Goal: Information Seeking & Learning: Check status

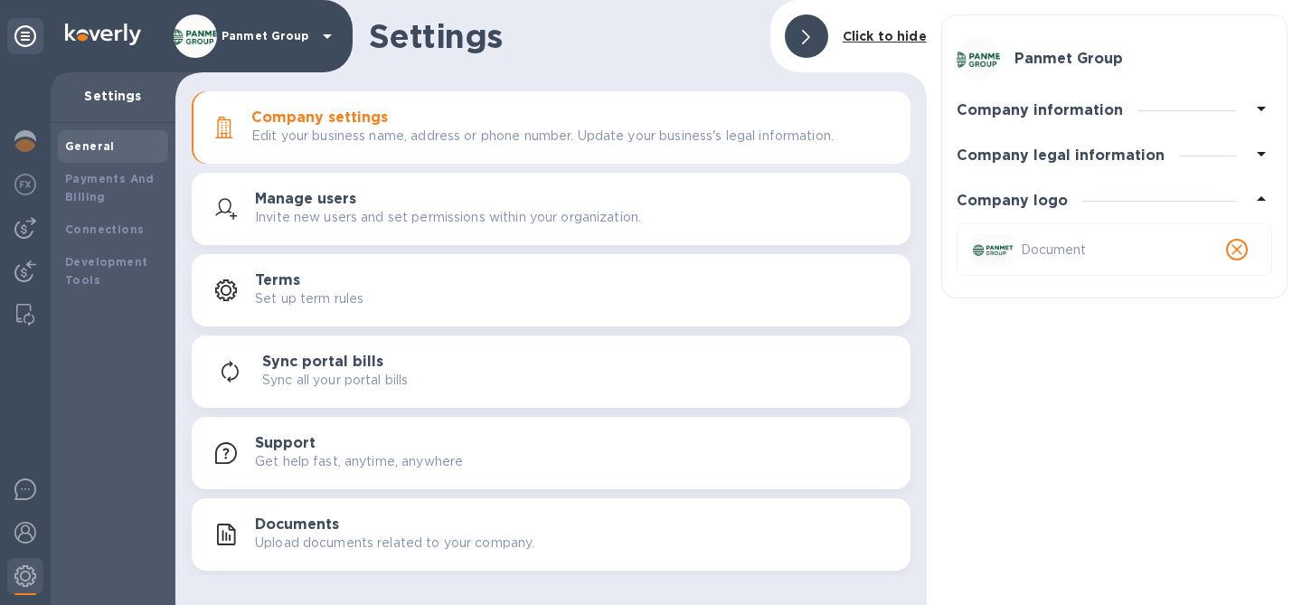
click at [261, 38] on p "Panmet Group" at bounding box center [267, 36] width 90 height 13
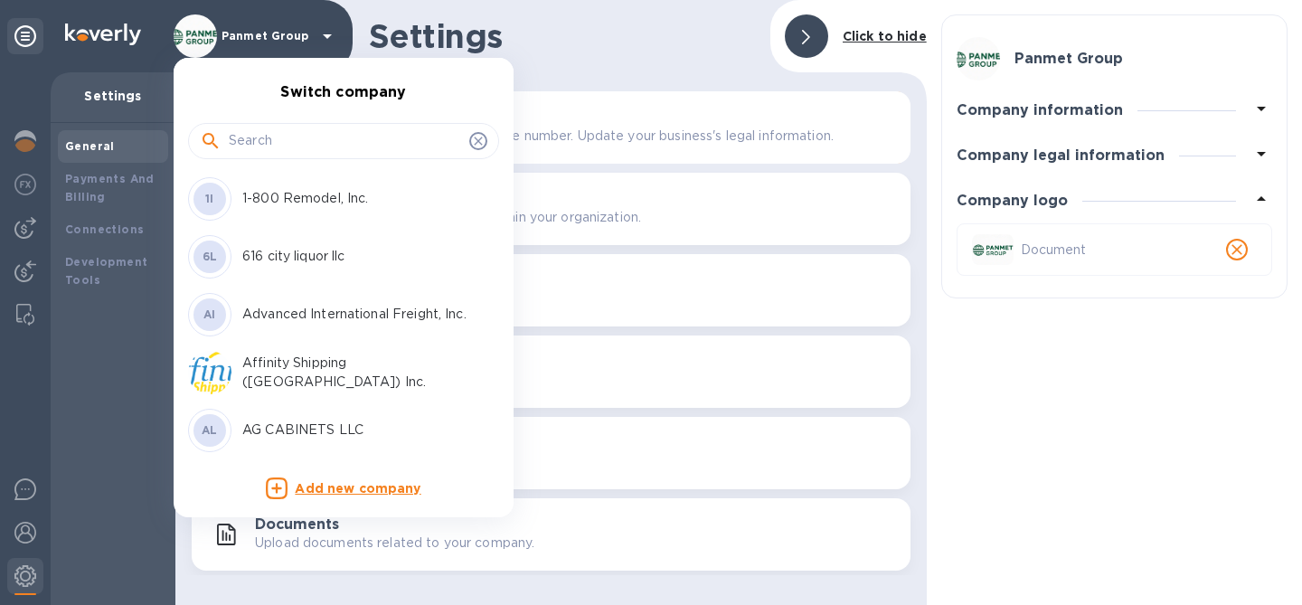
click at [256, 130] on input "text" at bounding box center [345, 140] width 233 height 27
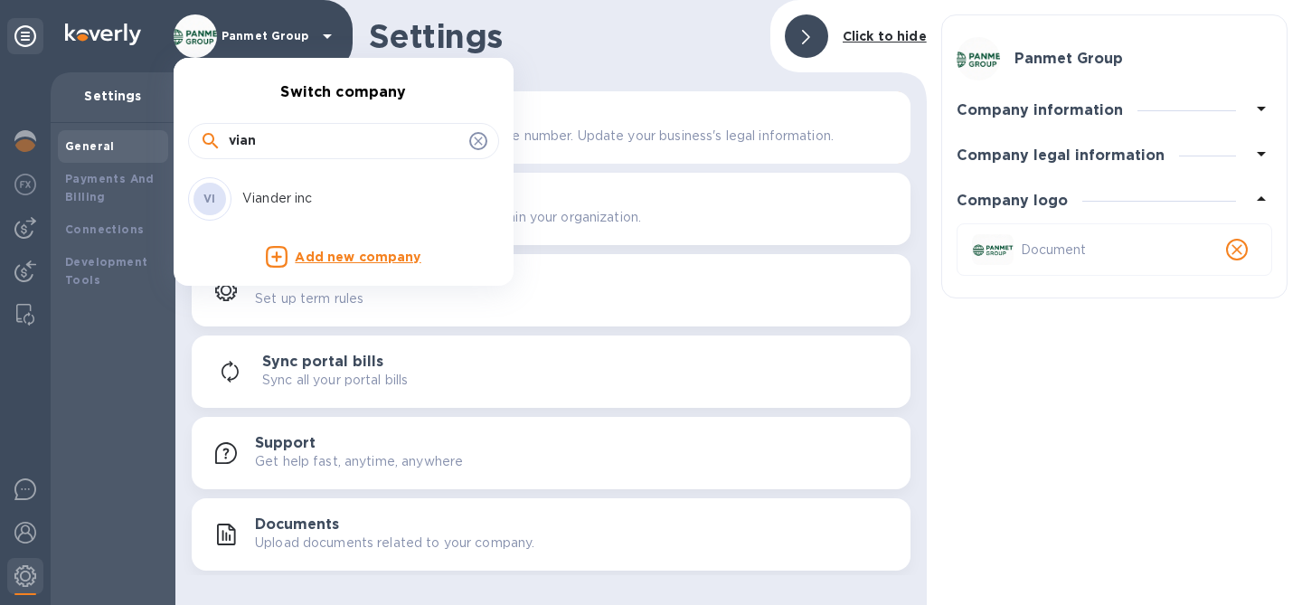
type input "vian"
click at [266, 207] on p "Viander inc" at bounding box center [356, 198] width 228 height 19
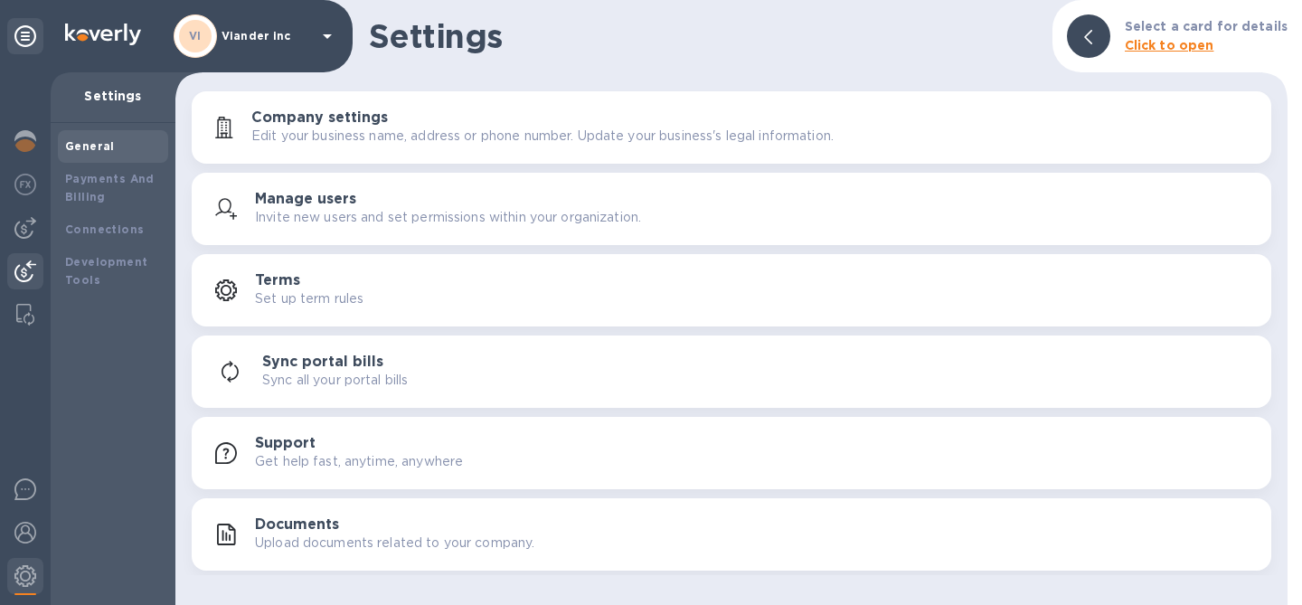
click at [28, 256] on div at bounding box center [25, 273] width 36 height 40
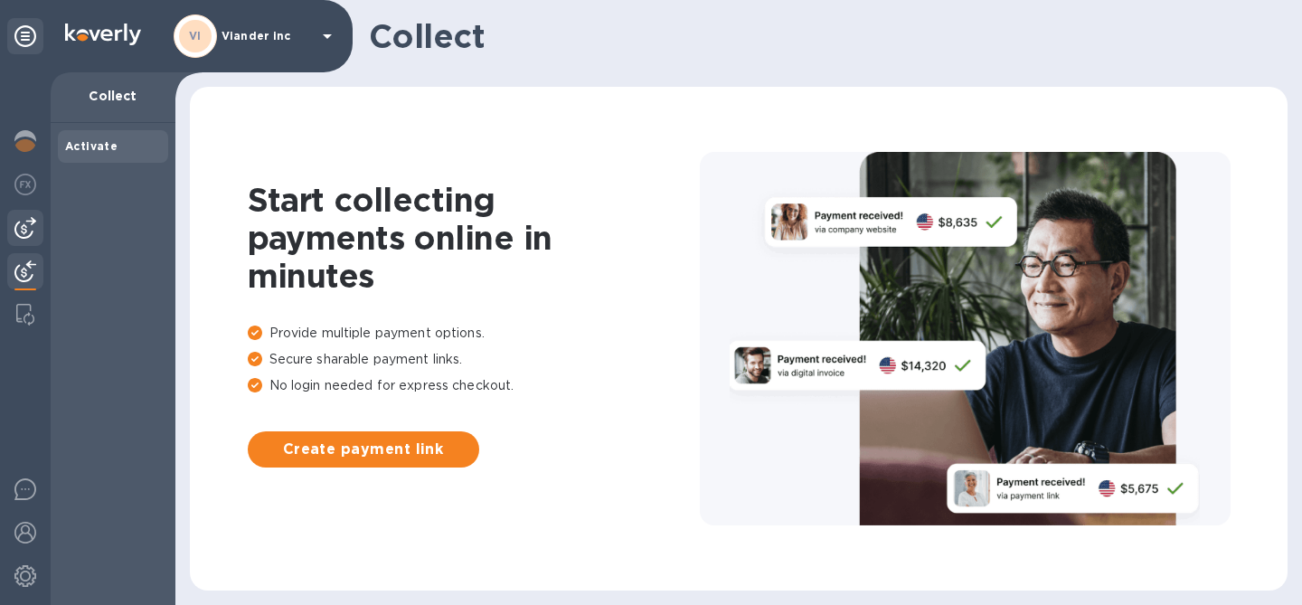
click at [28, 221] on img at bounding box center [25, 228] width 22 height 22
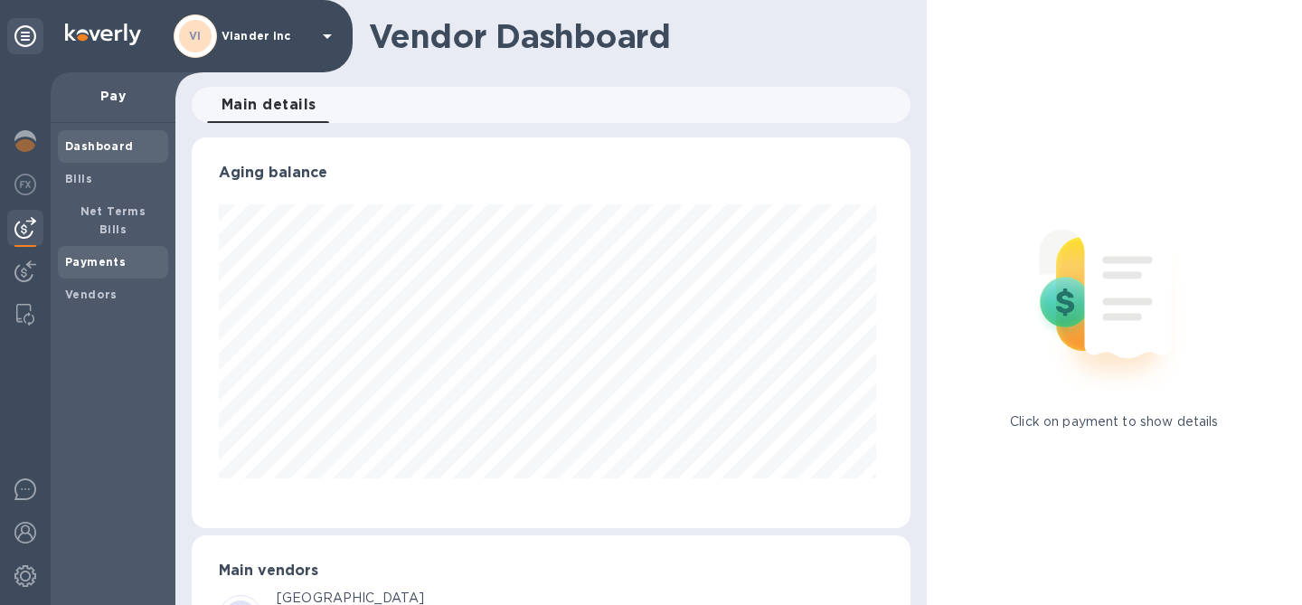
scroll to position [391, 712]
click at [98, 246] on div "Payments" at bounding box center [113, 262] width 110 height 33
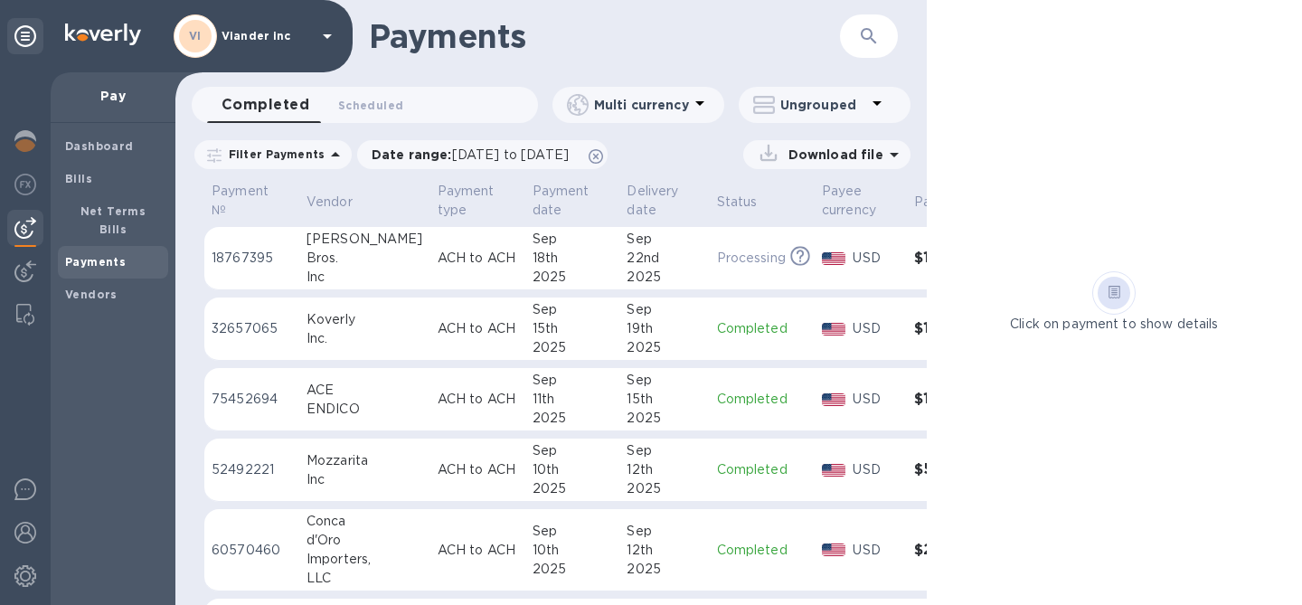
click at [337, 275] on div "Inc" at bounding box center [365, 277] width 117 height 19
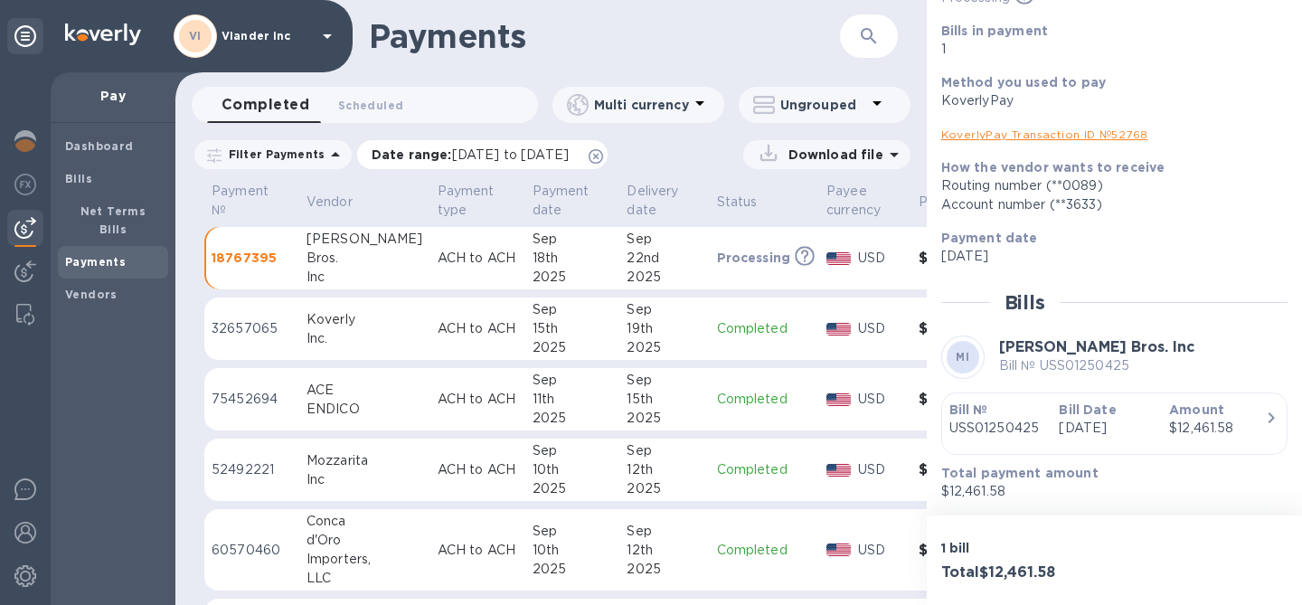
click at [603, 160] on icon at bounding box center [596, 156] width 14 height 14
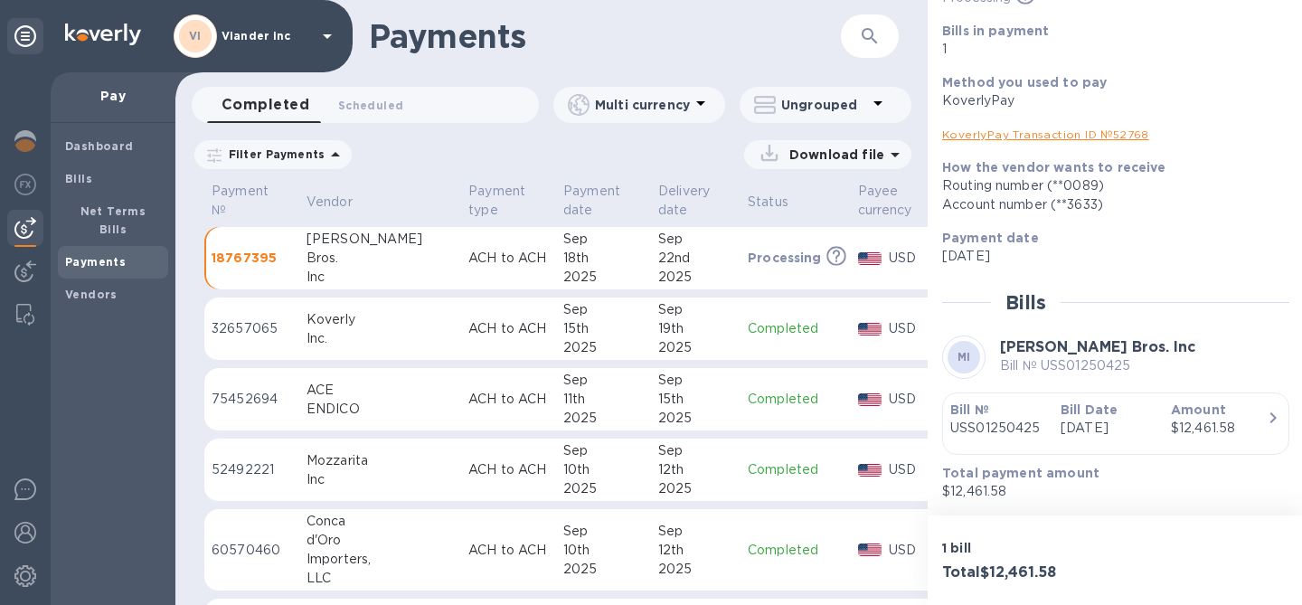
scroll to position [0, 67]
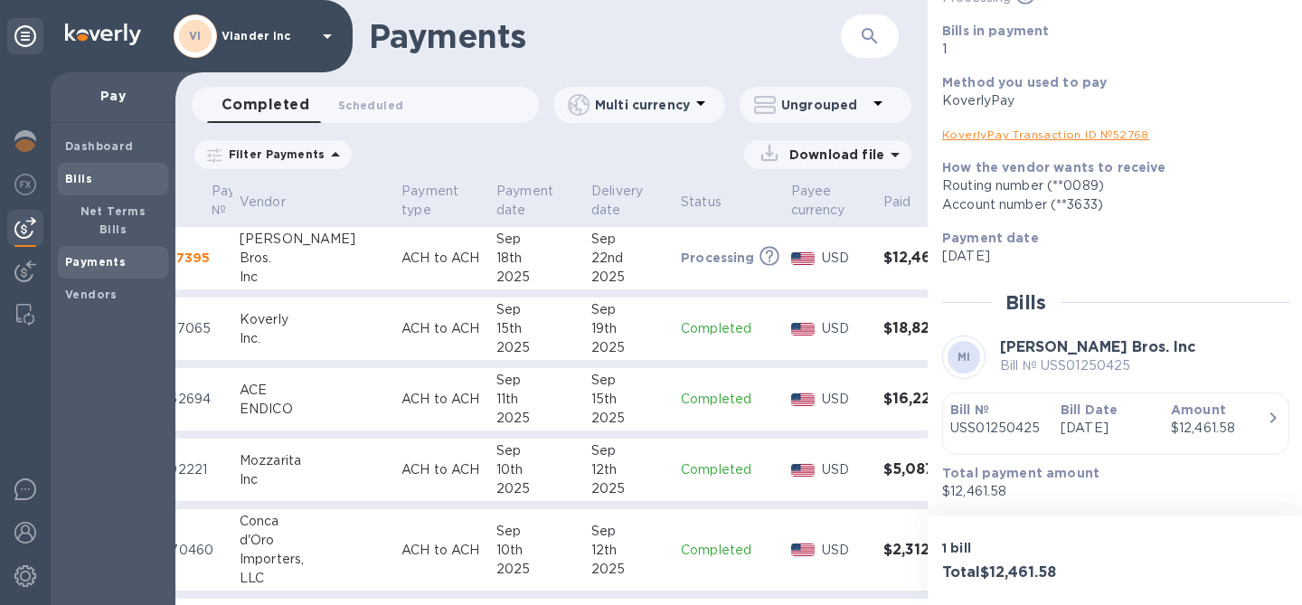
click at [115, 183] on span "Bills" at bounding box center [113, 179] width 96 height 18
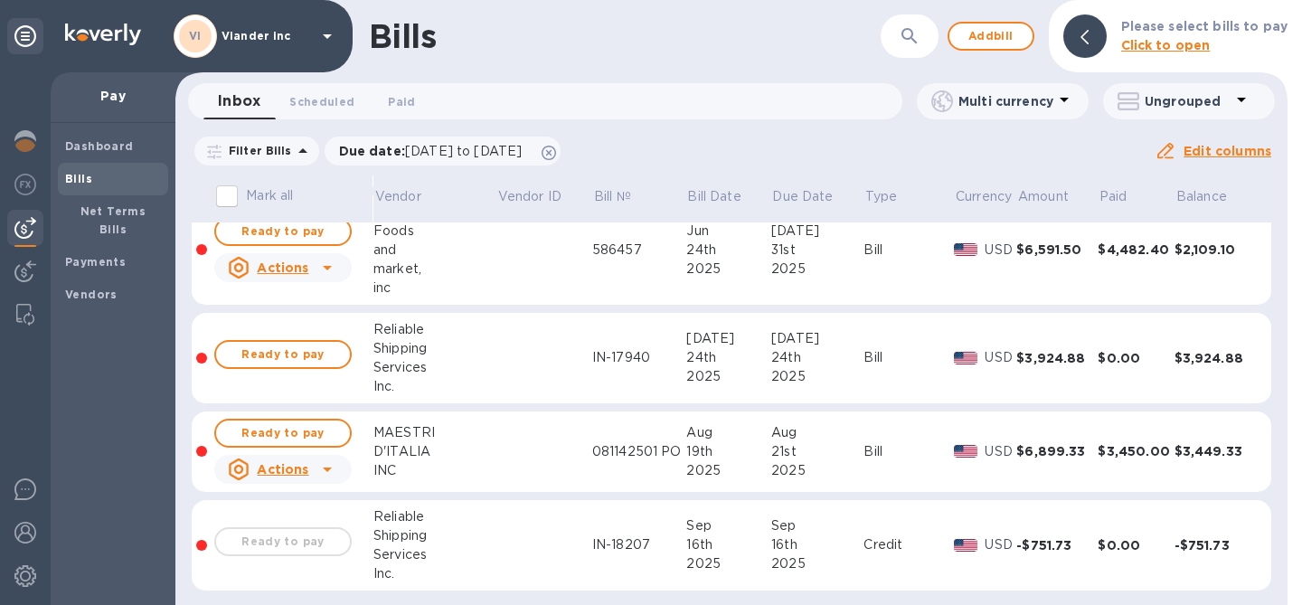
scroll to position [332, 0]
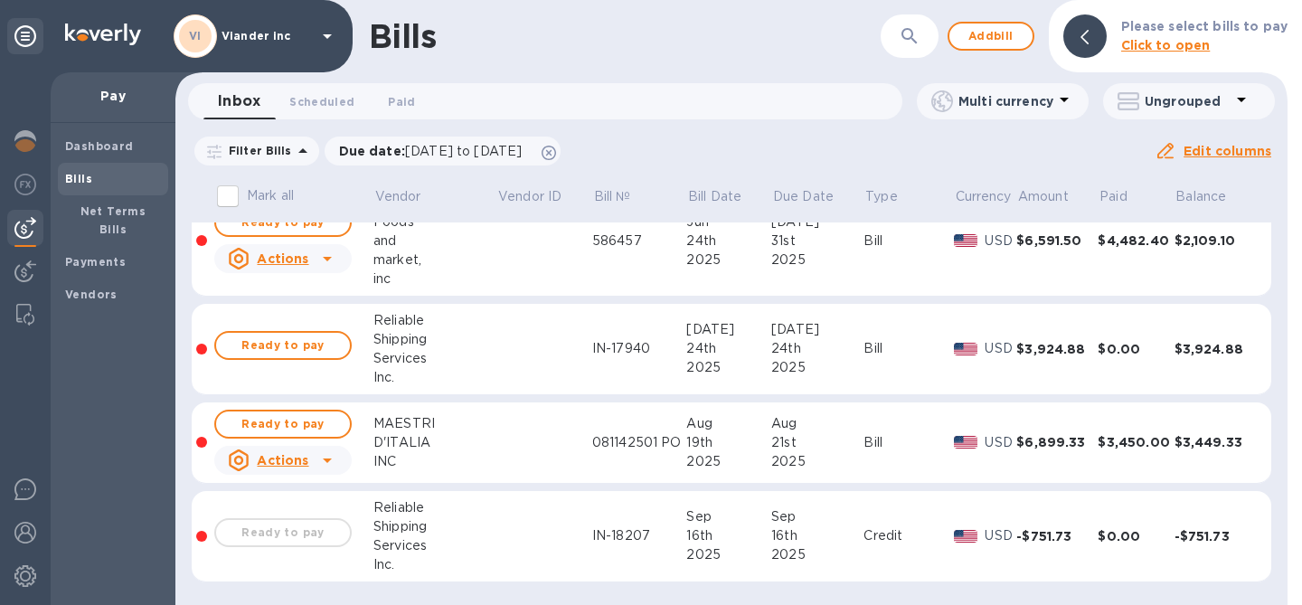
click at [496, 469] on td at bounding box center [544, 442] width 96 height 81
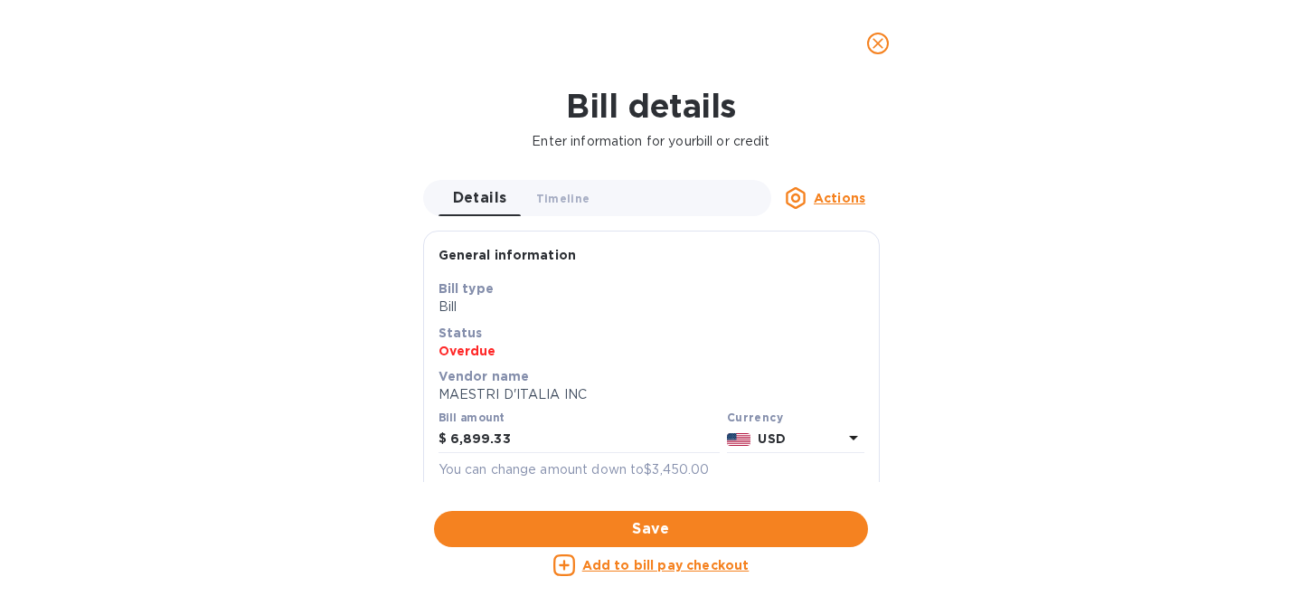
click at [883, 55] on button "close" at bounding box center [877, 43] width 43 height 43
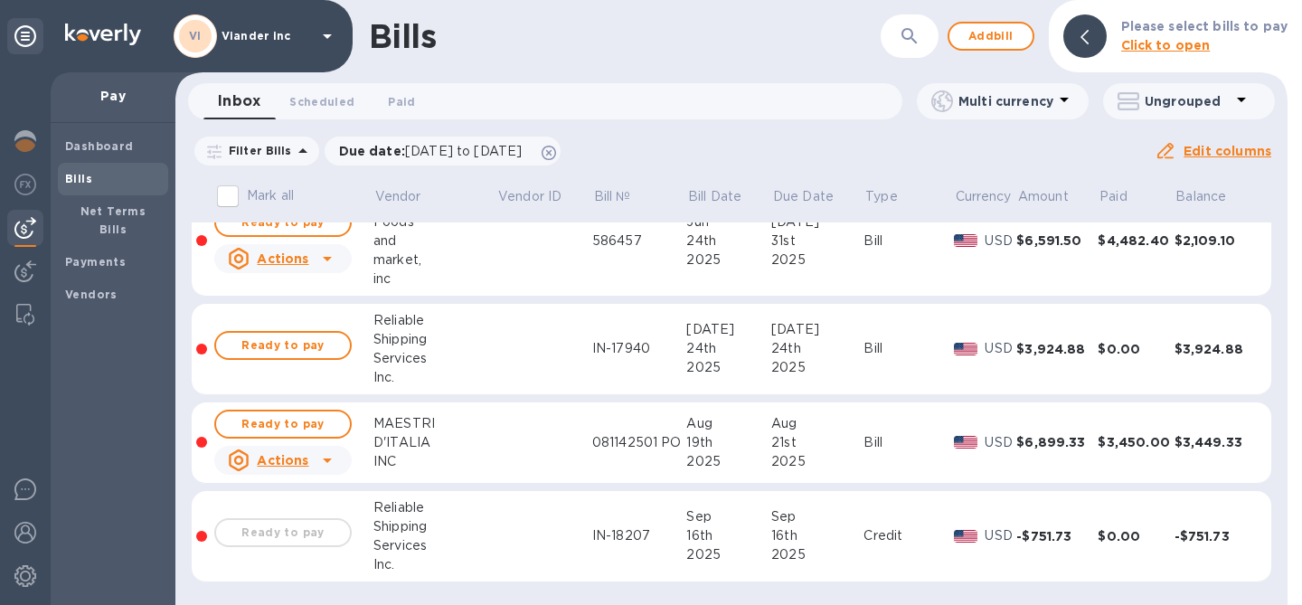
click at [1028, 439] on div "$6,899.33" at bounding box center [1056, 442] width 81 height 18
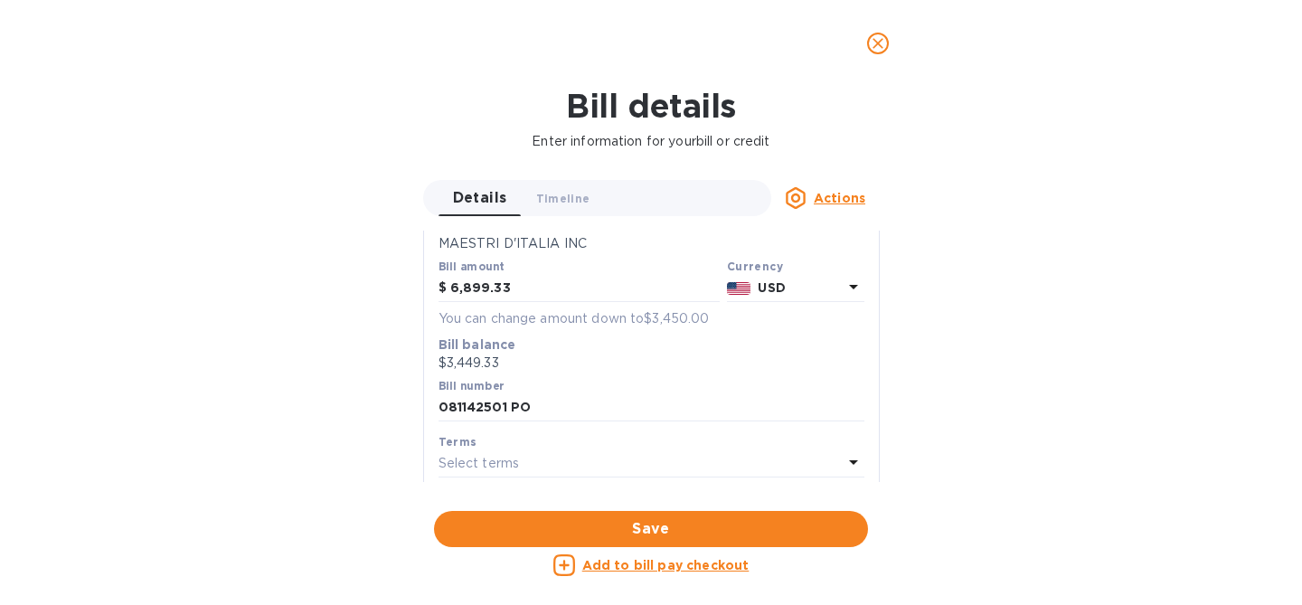
scroll to position [150, 0]
click at [885, 52] on span "close" at bounding box center [878, 44] width 22 height 22
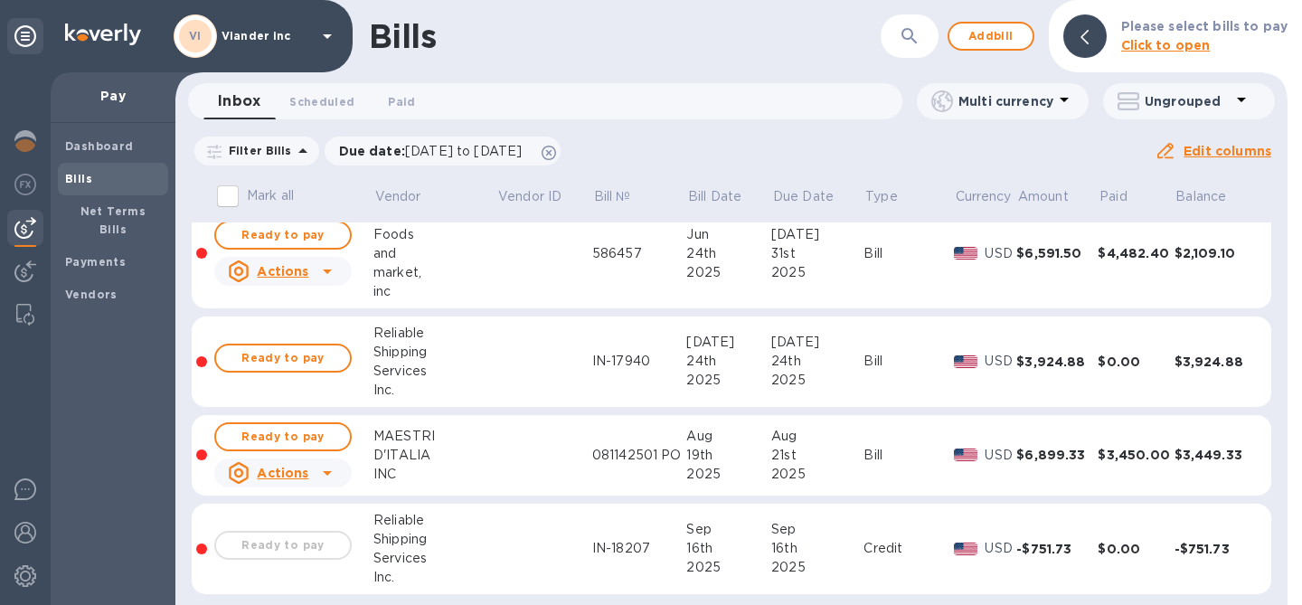
scroll to position [325, 0]
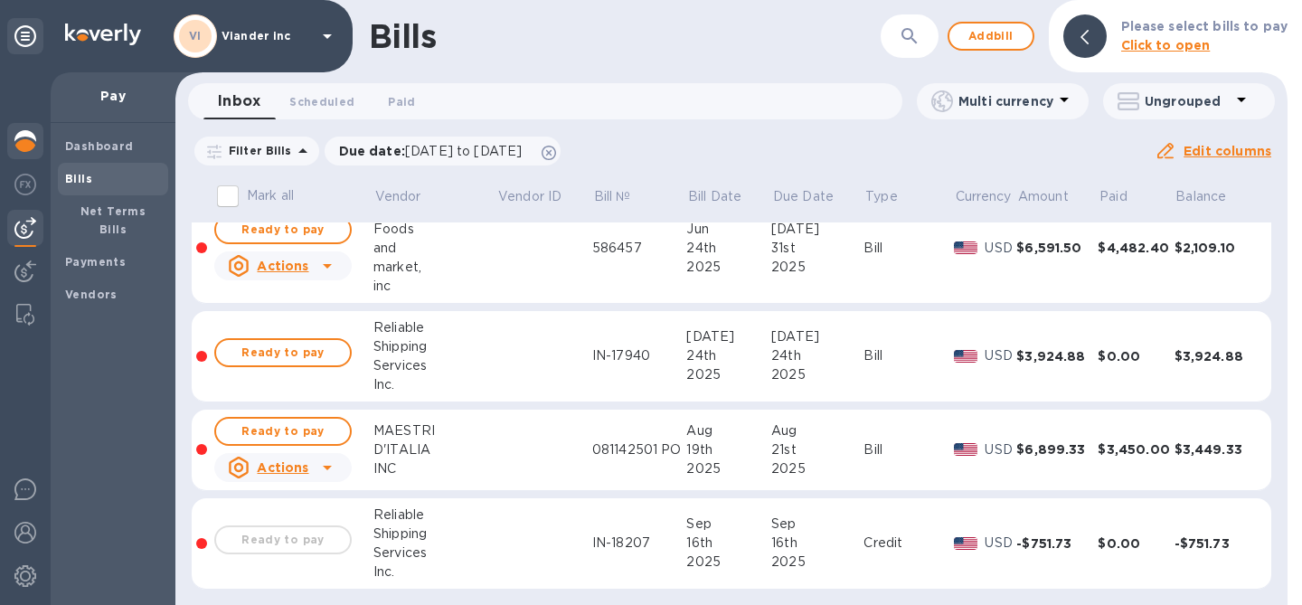
click at [40, 137] on div at bounding box center [25, 143] width 36 height 40
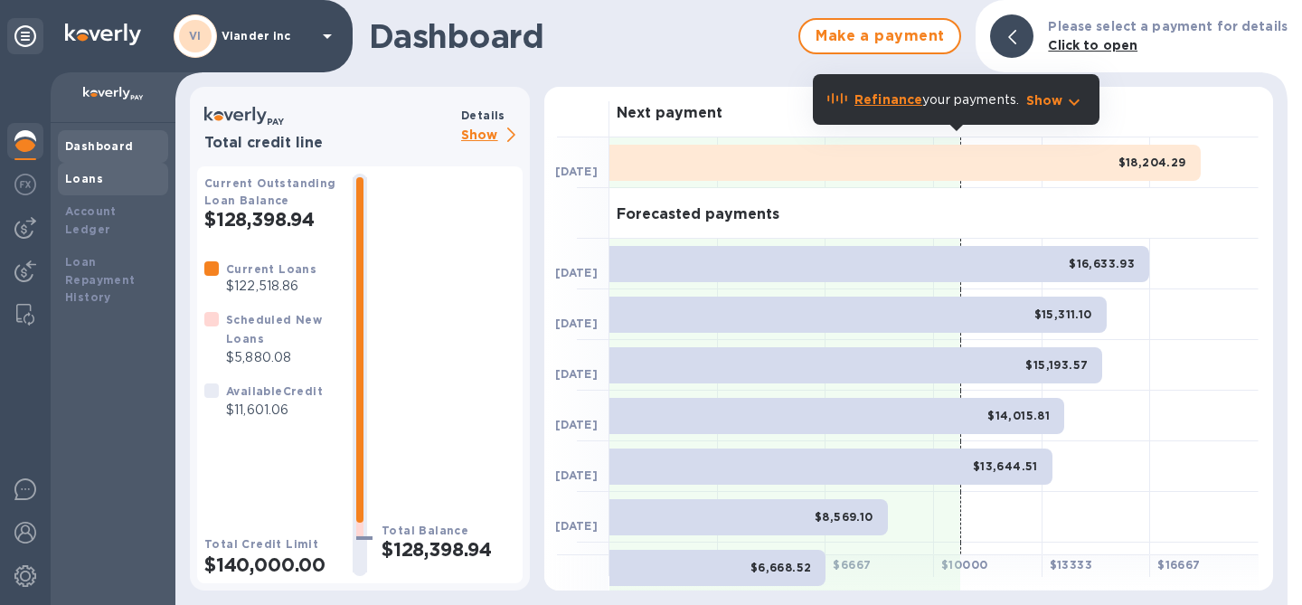
click at [133, 166] on div "Loans" at bounding box center [113, 179] width 110 height 33
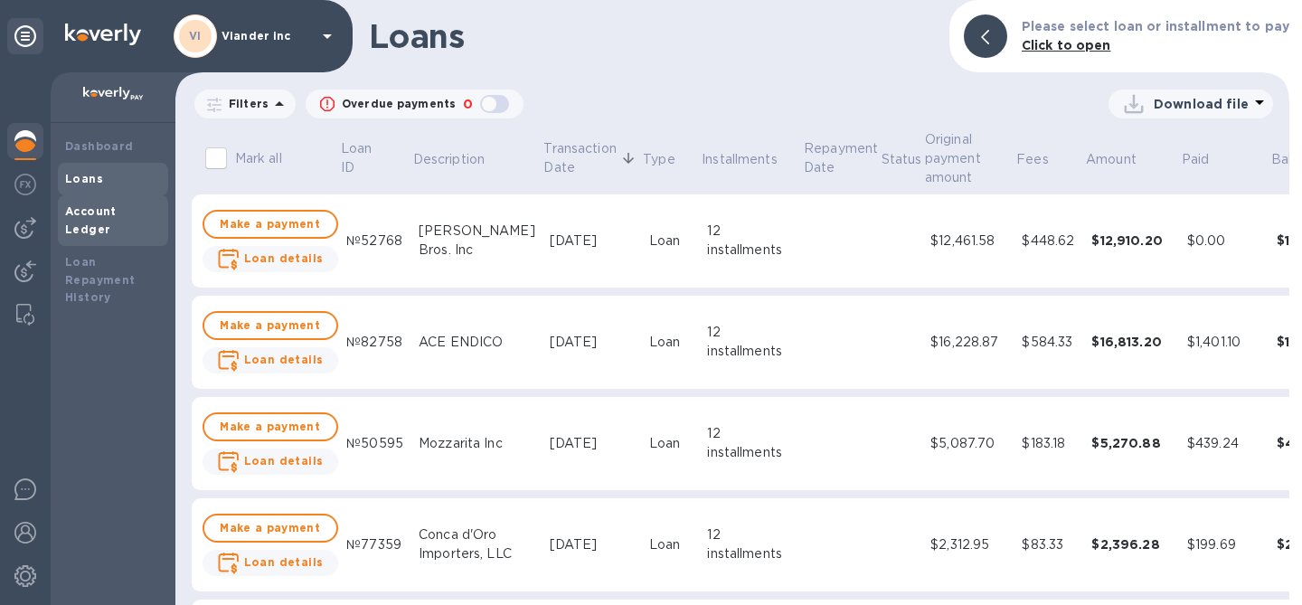
click at [124, 200] on div "Account Ledger" at bounding box center [113, 220] width 110 height 51
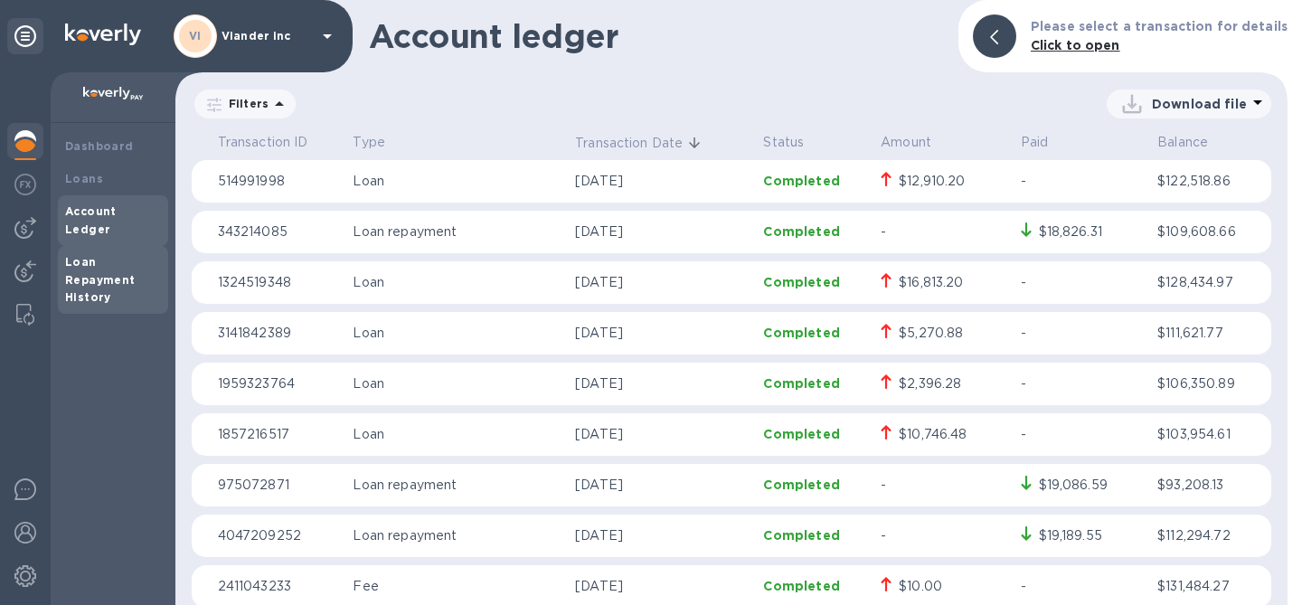
click at [126, 260] on b "Loan Repayment History" at bounding box center [100, 280] width 71 height 50
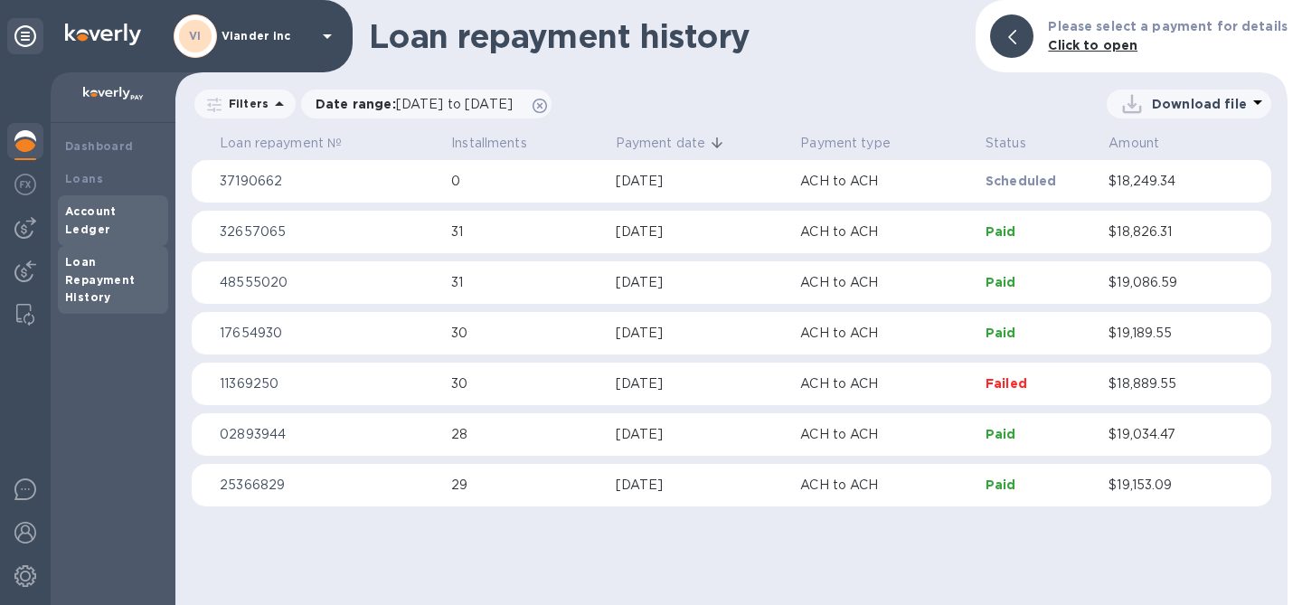
click at [117, 217] on b "Account Ledger" at bounding box center [91, 220] width 52 height 32
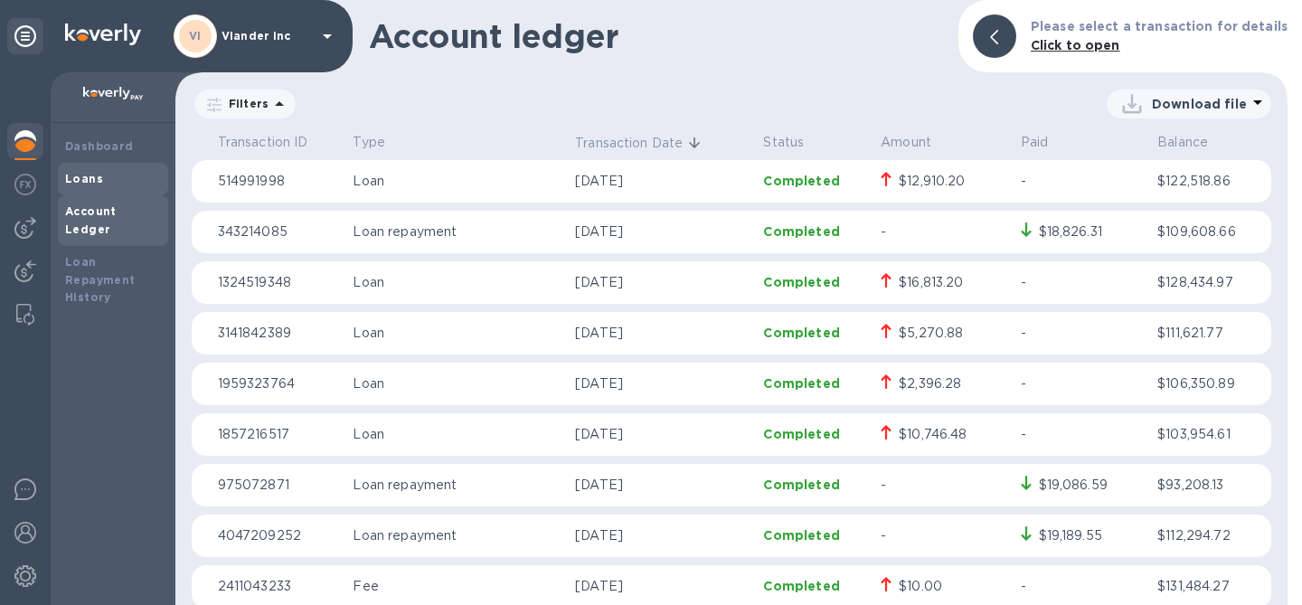
click at [72, 166] on div "Loans" at bounding box center [113, 179] width 110 height 33
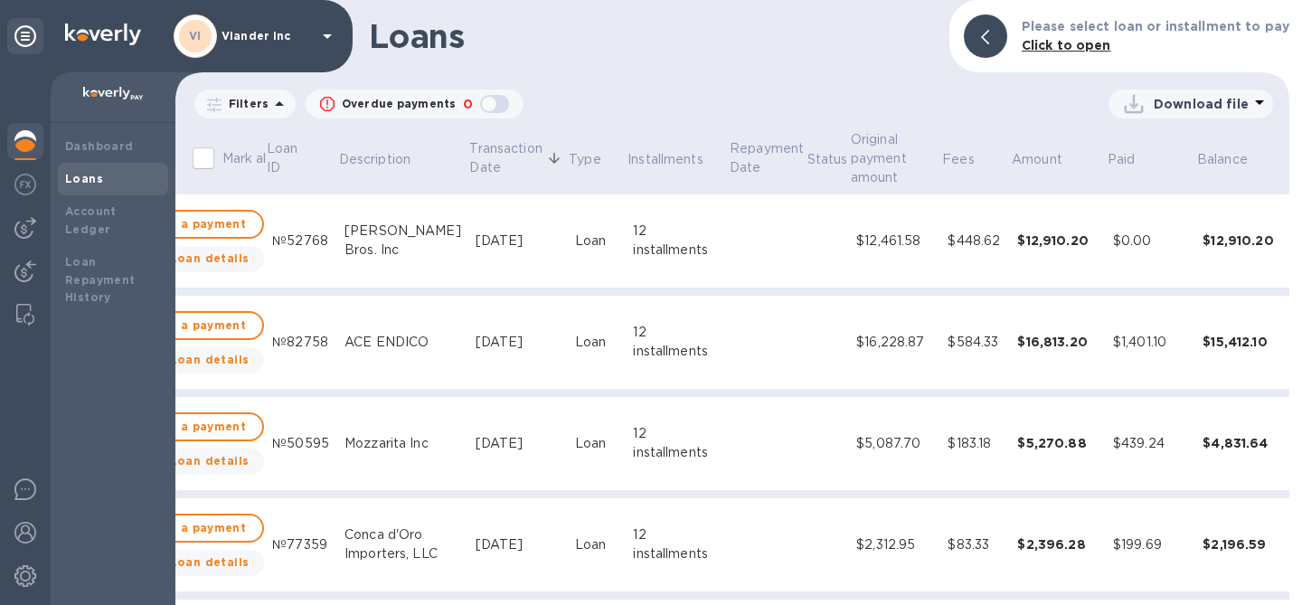
scroll to position [0, 6]
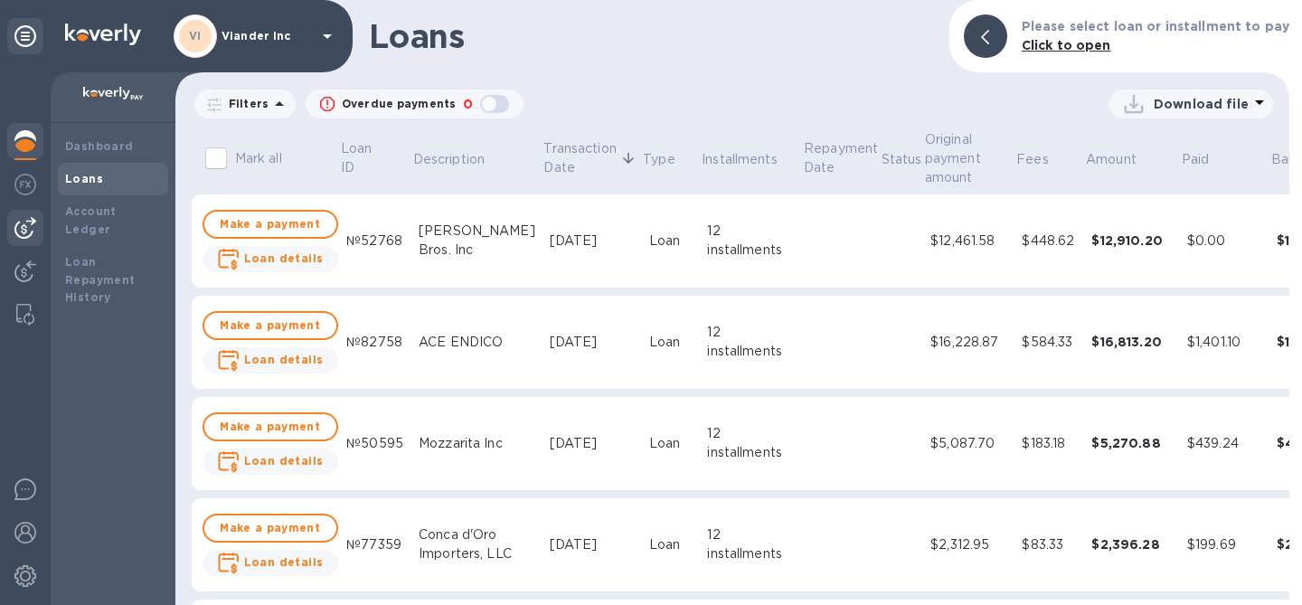
click at [25, 230] on img at bounding box center [25, 228] width 22 height 22
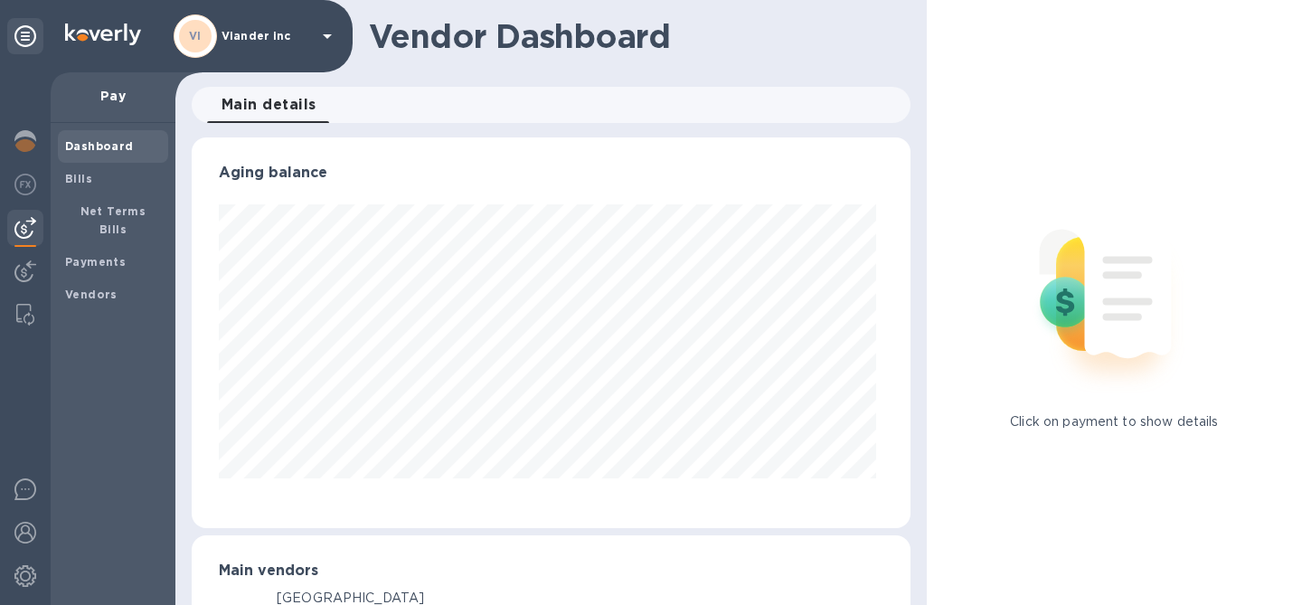
scroll to position [391, 712]
click at [105, 170] on span "Bills" at bounding box center [113, 179] width 96 height 18
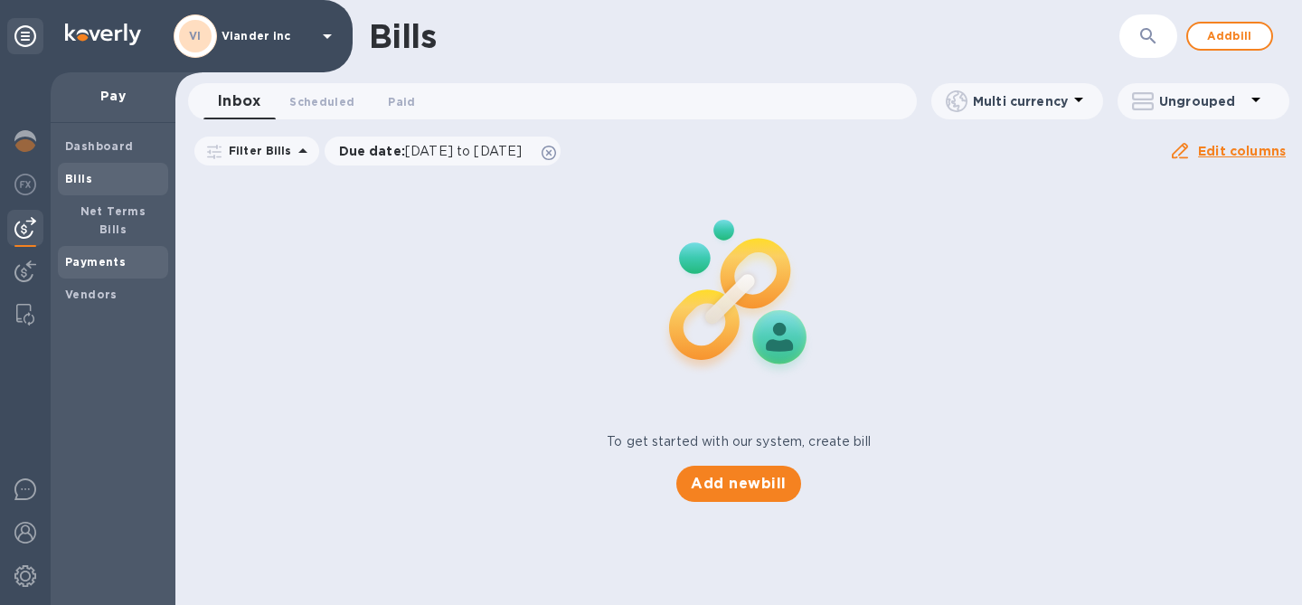
click at [108, 255] on b "Payments" at bounding box center [95, 262] width 61 height 14
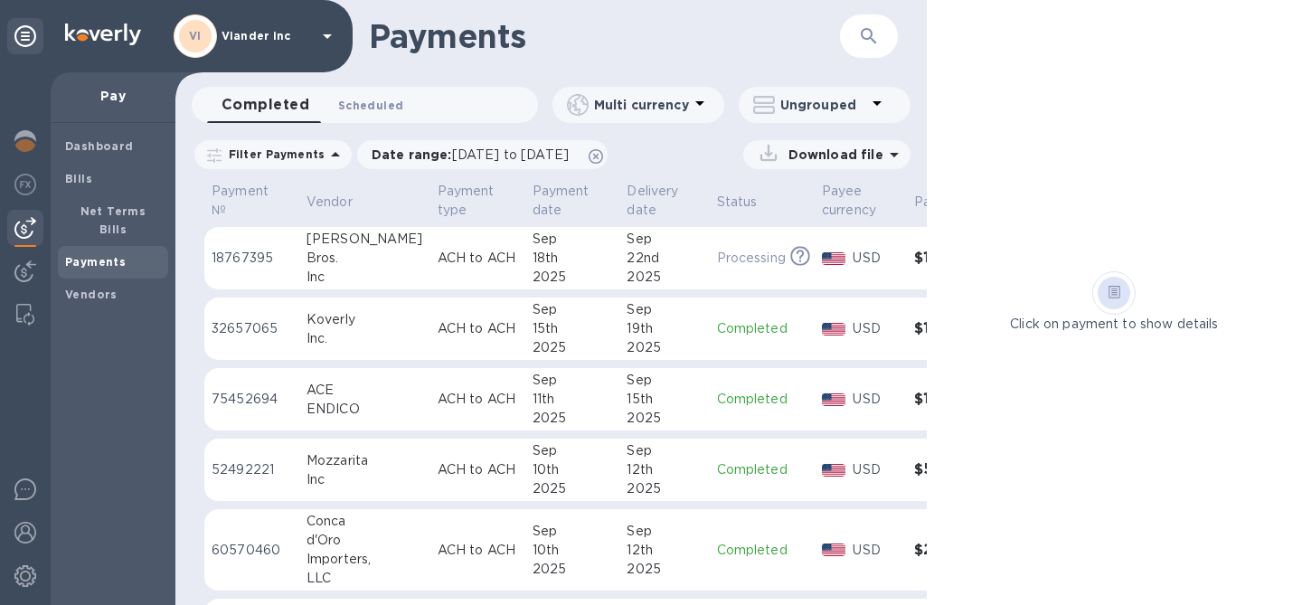
click at [387, 98] on span "Scheduled 0" at bounding box center [370, 105] width 65 height 19
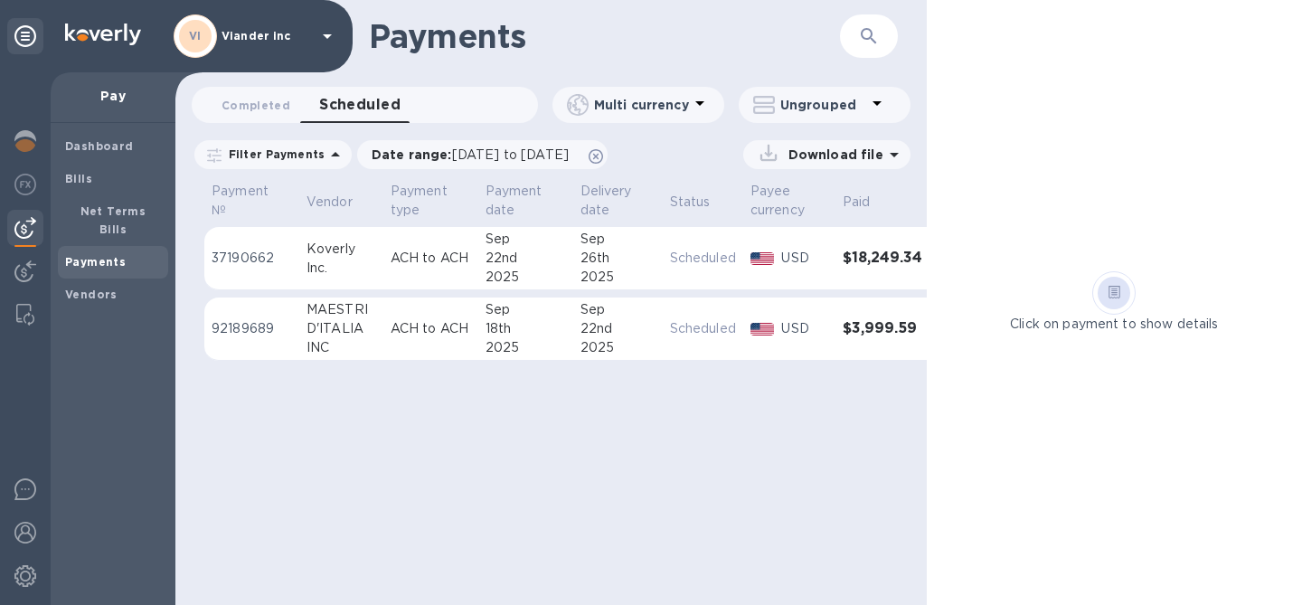
scroll to position [0, 33]
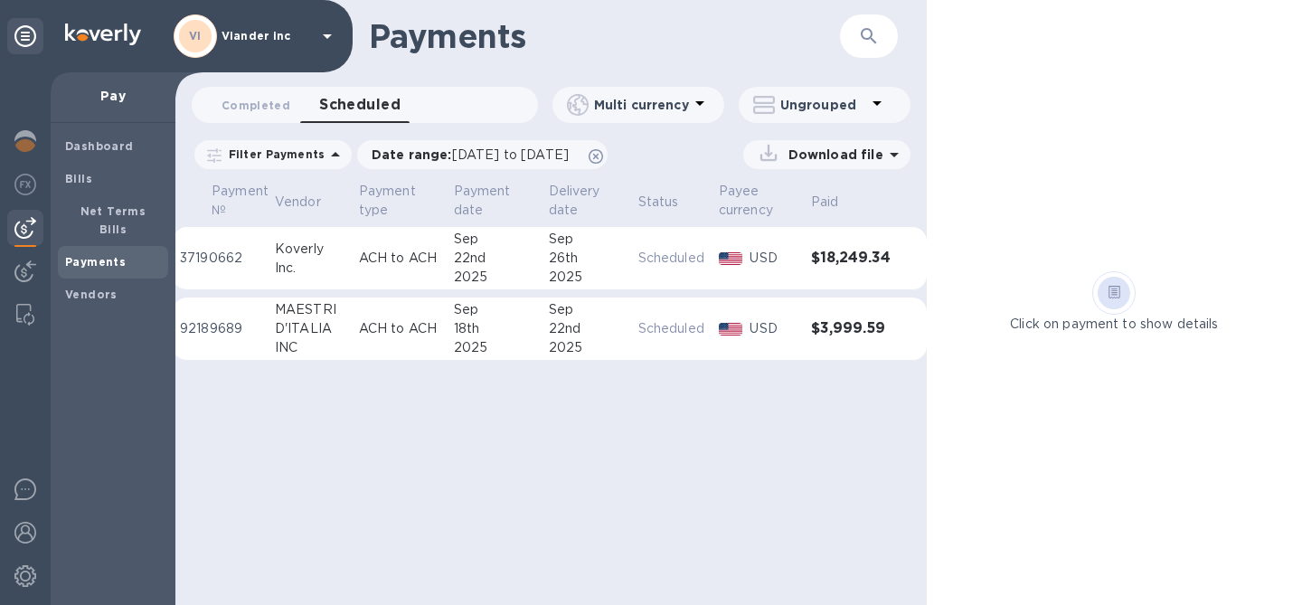
click at [495, 326] on div "18th" at bounding box center [494, 328] width 80 height 19
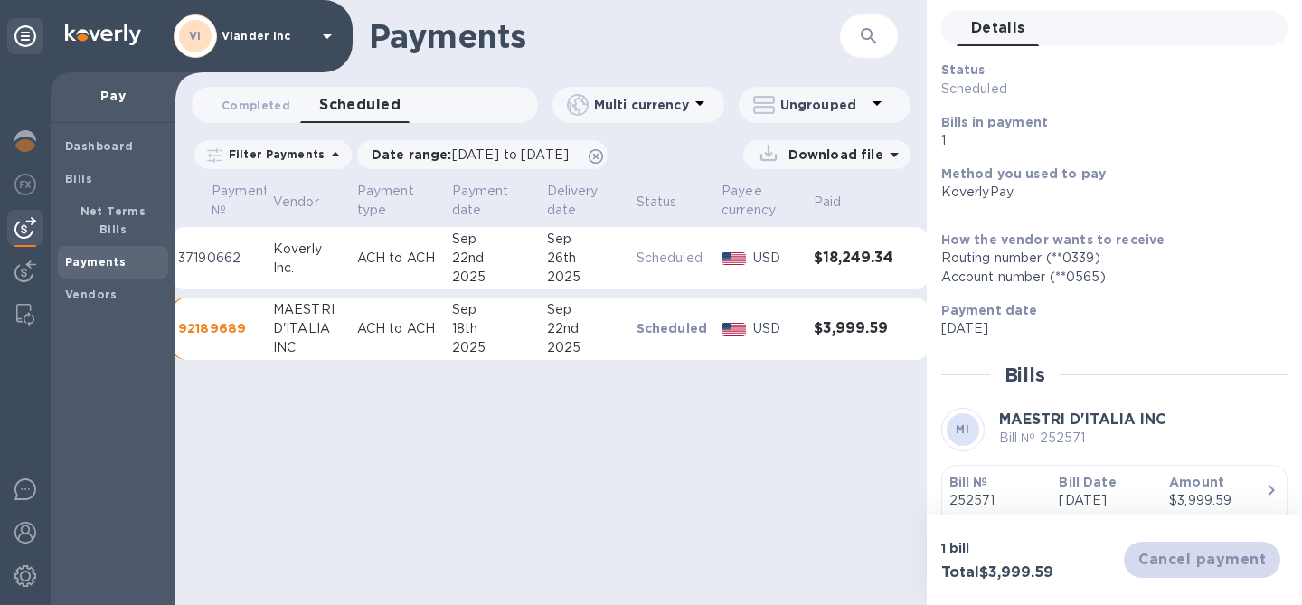
scroll to position [129, 0]
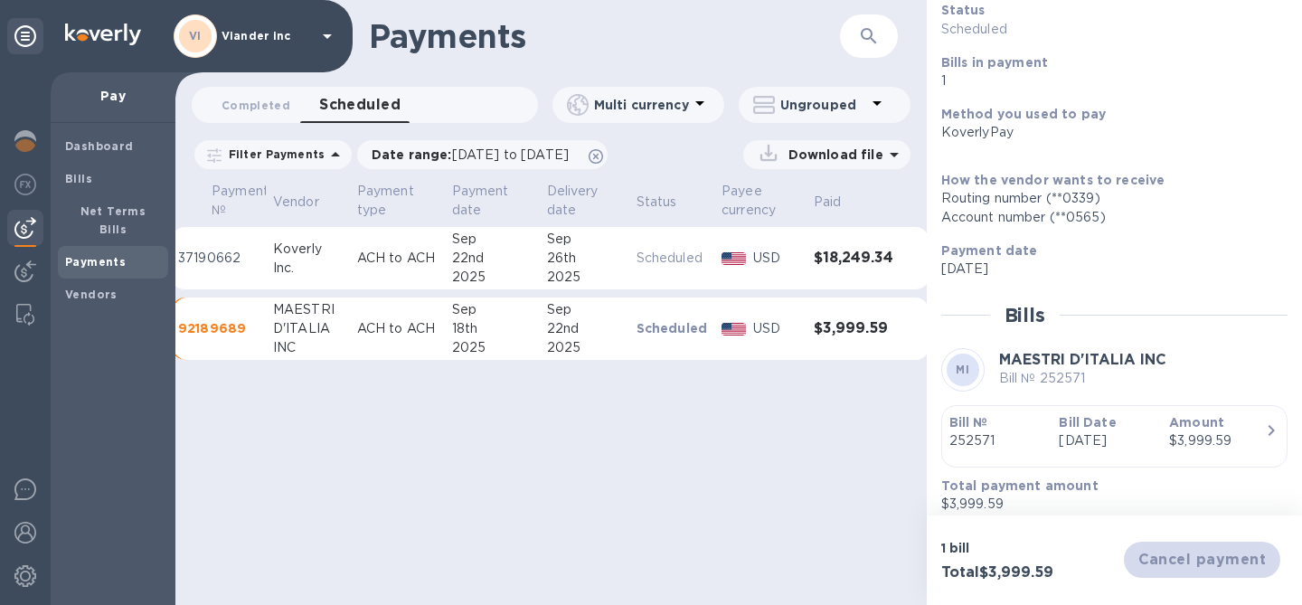
click at [1085, 439] on p "Aug 28th 2025" at bounding box center [1107, 440] width 96 height 19
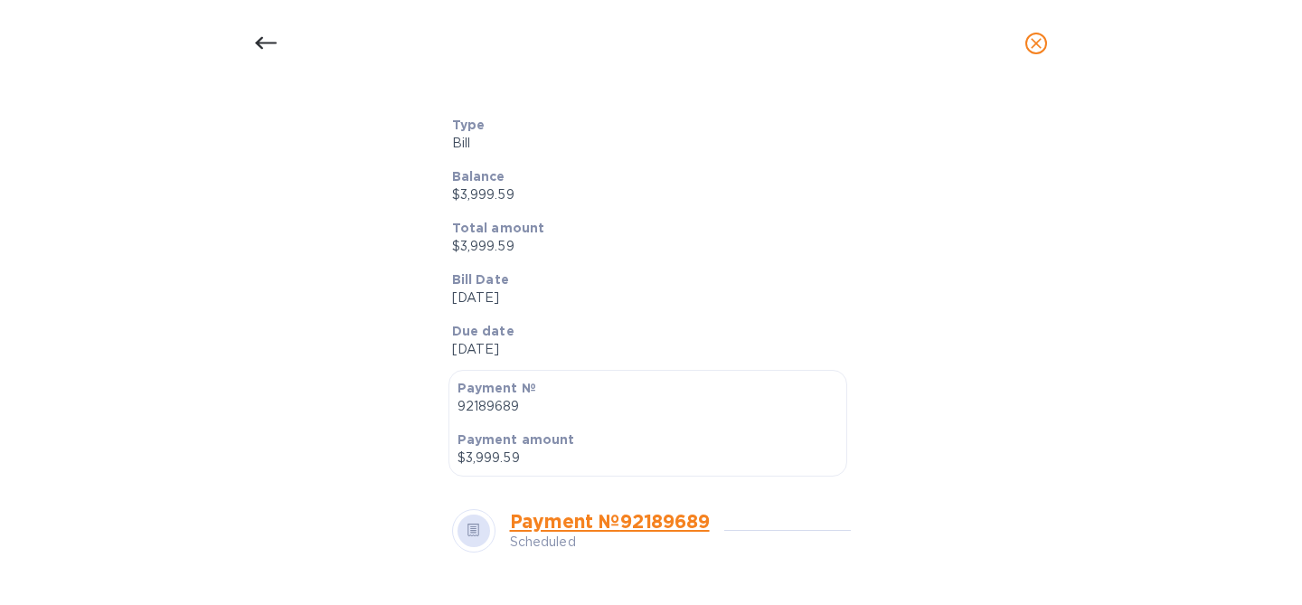
scroll to position [0, 0]
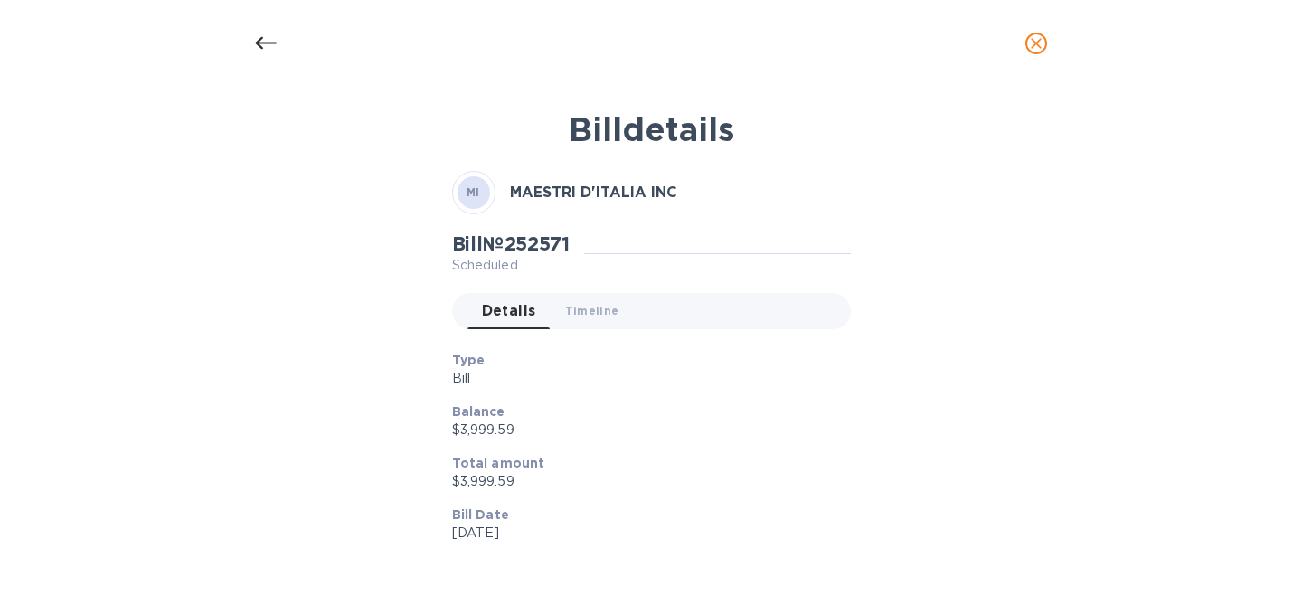
click at [1029, 44] on icon "close" at bounding box center [1036, 43] width 18 height 18
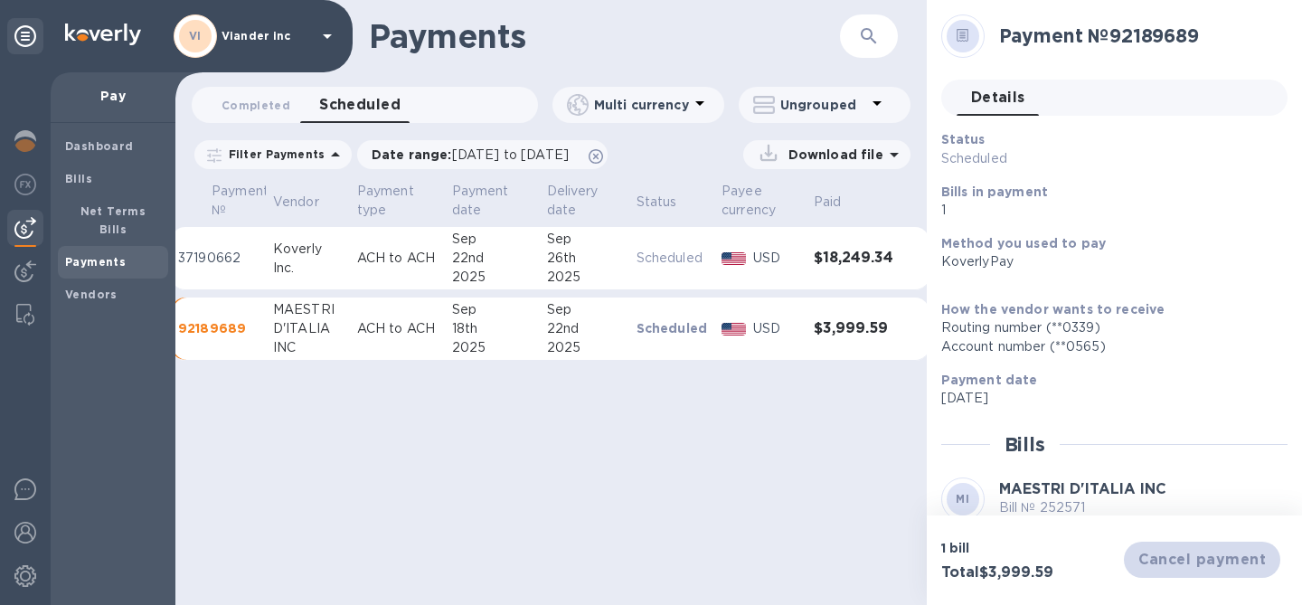
click at [266, 333] on td "MAESTRI D'ITALIA INC" at bounding box center [308, 328] width 84 height 63
click at [13, 574] on div at bounding box center [25, 578] width 36 height 40
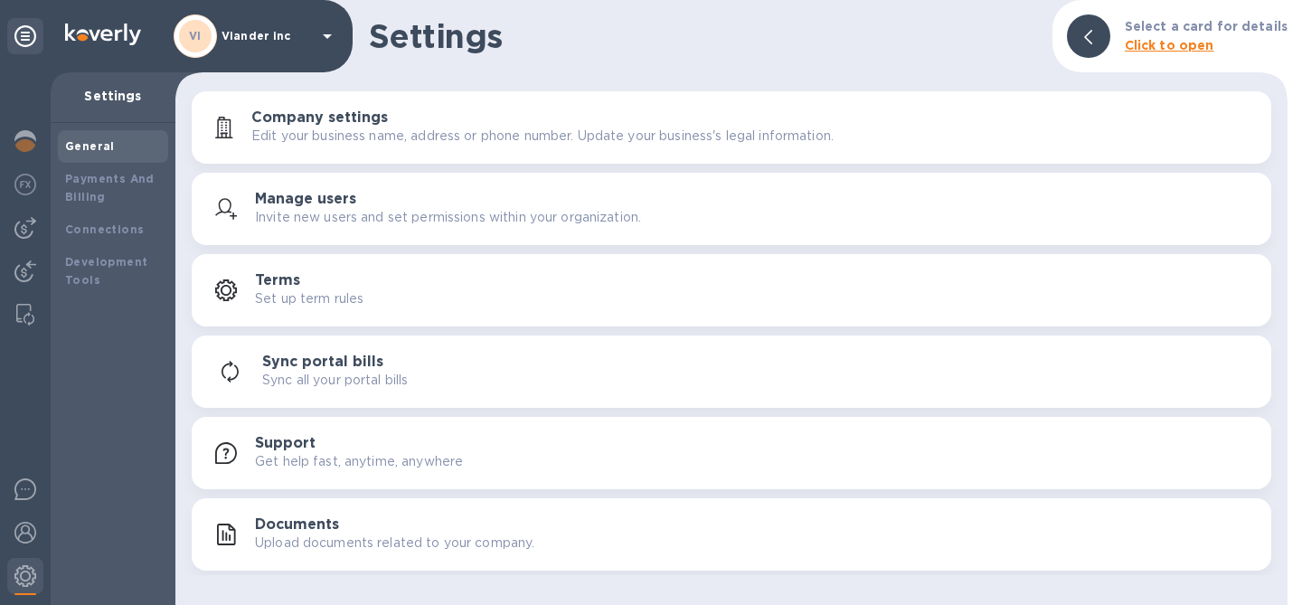
click at [140, 162] on div "General" at bounding box center [113, 146] width 110 height 33
click at [140, 183] on b "Payments And Billing" at bounding box center [110, 188] width 90 height 32
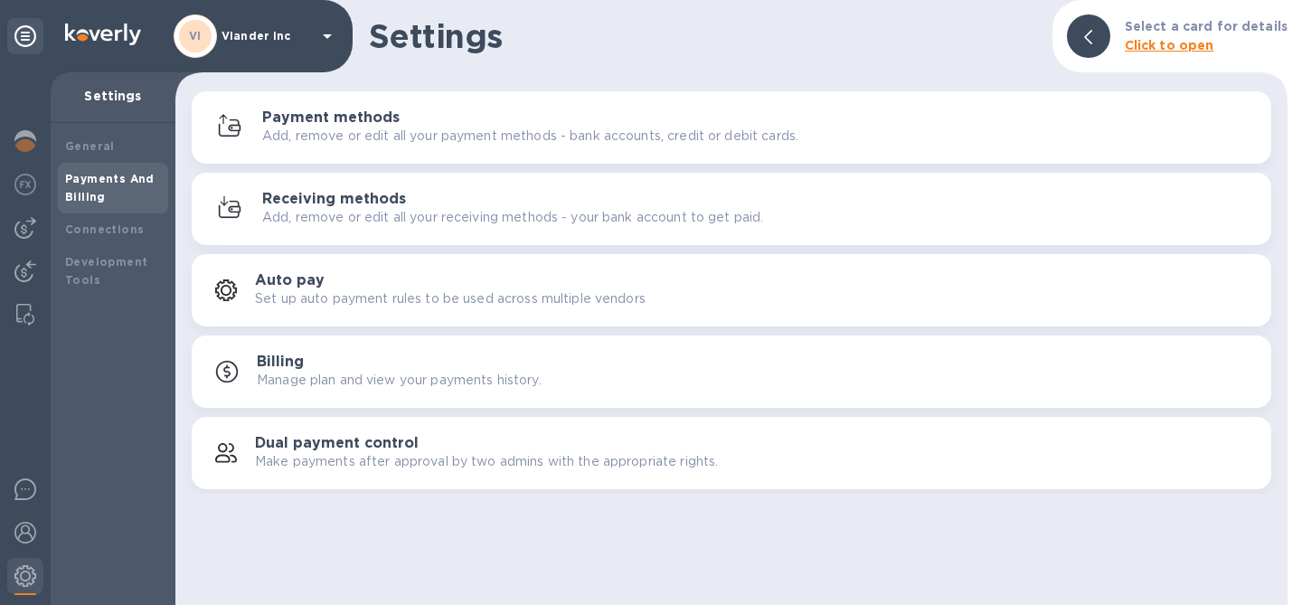
click at [303, 140] on p "Add, remove or edit all your payment methods - bank accounts, credit or debit c…" at bounding box center [530, 136] width 536 height 19
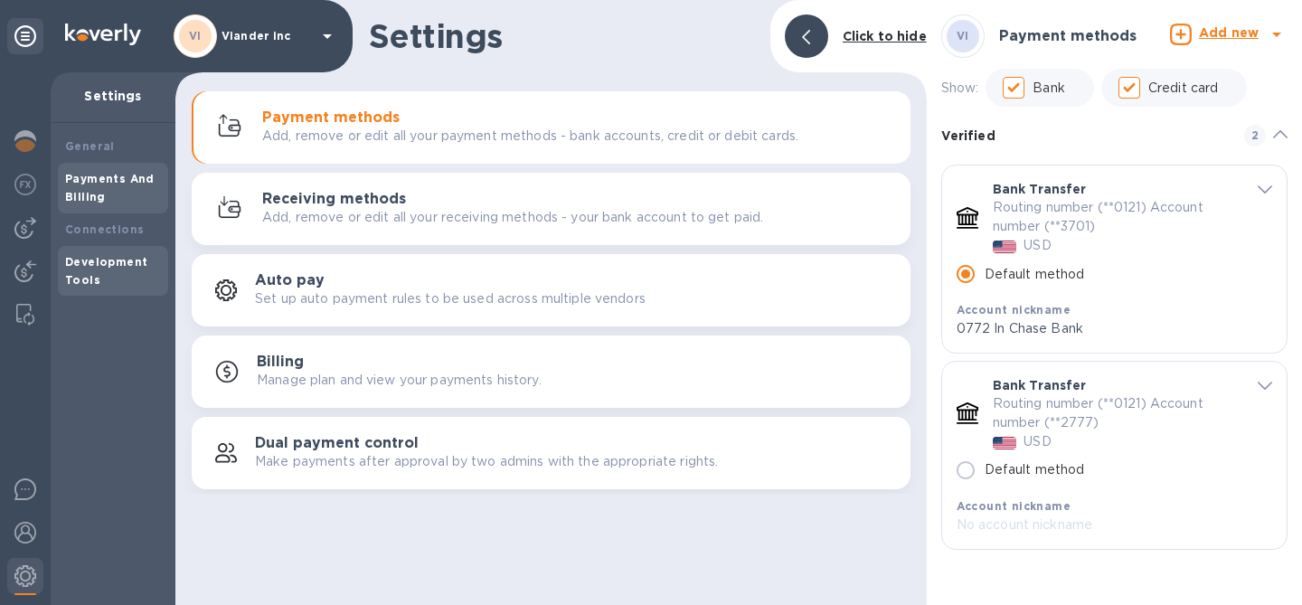
click at [75, 275] on b "Development Tools" at bounding box center [106, 271] width 82 height 32
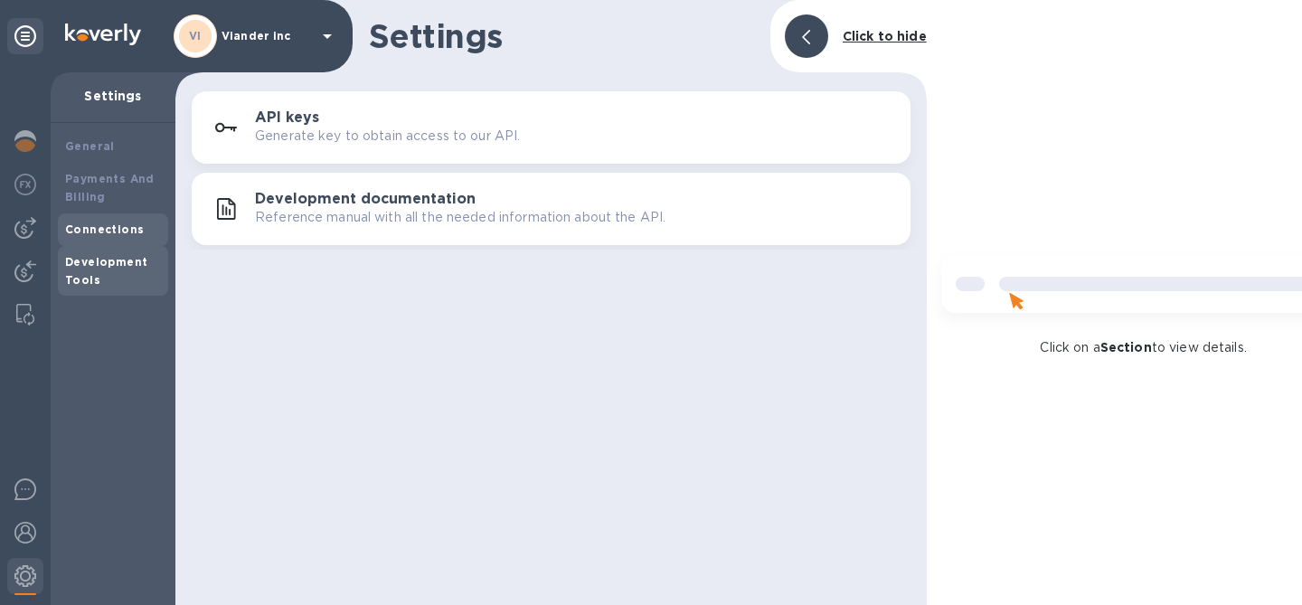
click at [90, 229] on b "Connections" at bounding box center [104, 229] width 79 height 14
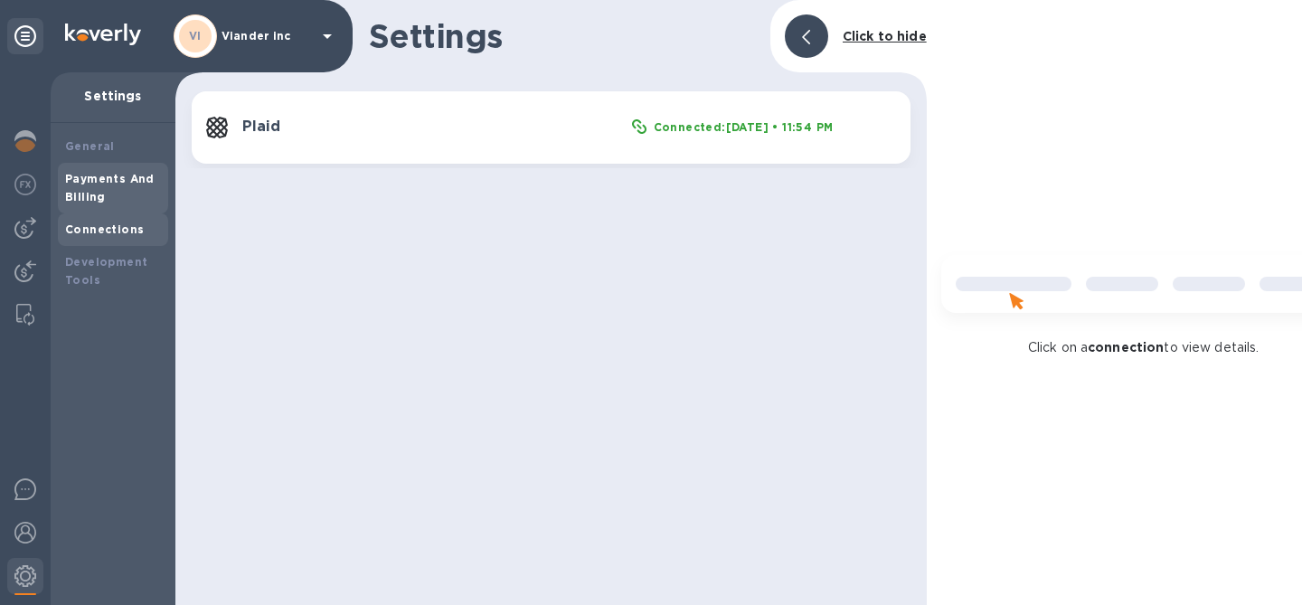
click at [93, 202] on b "Payments And Billing" at bounding box center [110, 188] width 90 height 32
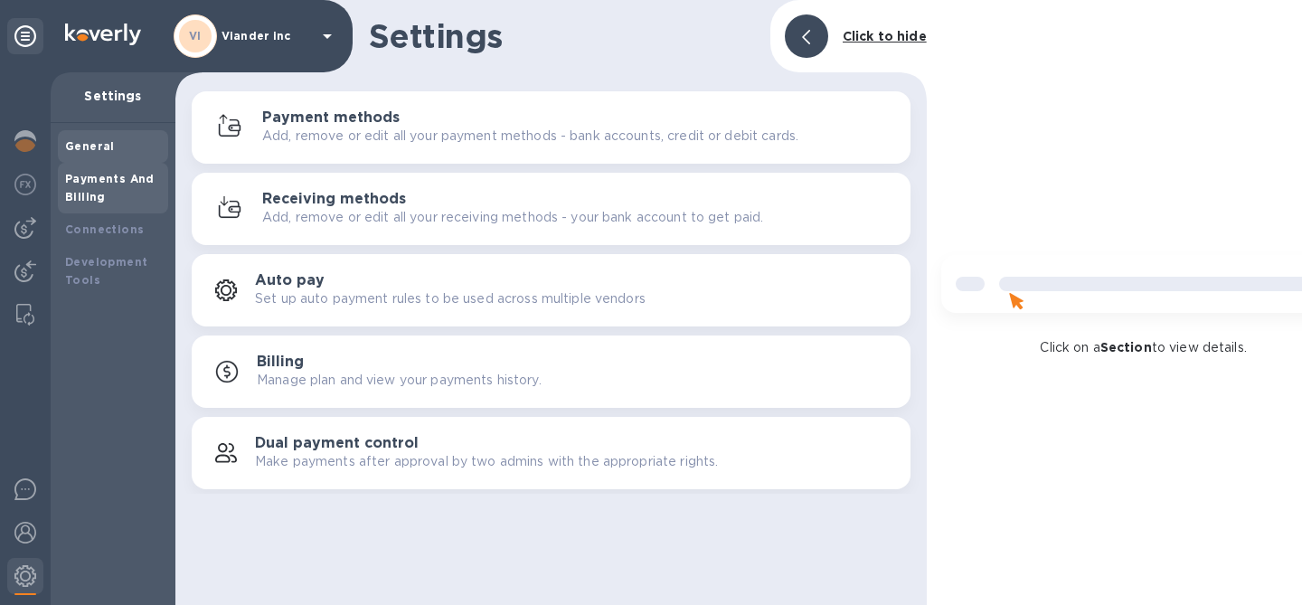
click at [102, 148] on b "General" at bounding box center [90, 146] width 50 height 14
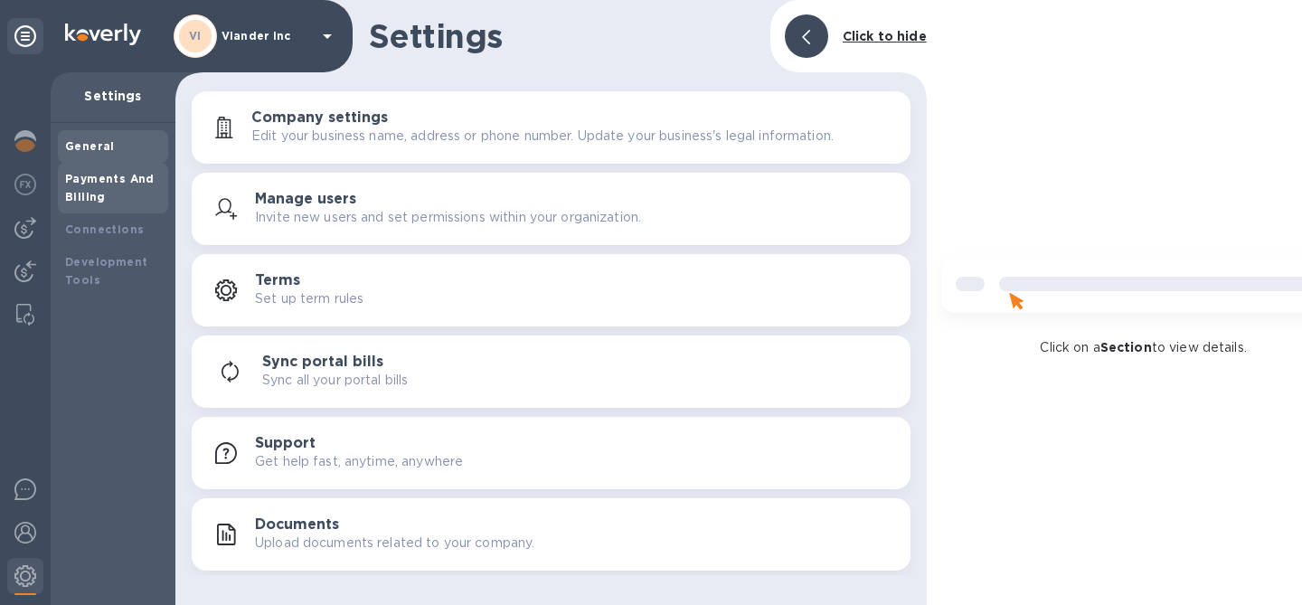
click at [99, 194] on b "Payments And Billing" at bounding box center [110, 188] width 90 height 32
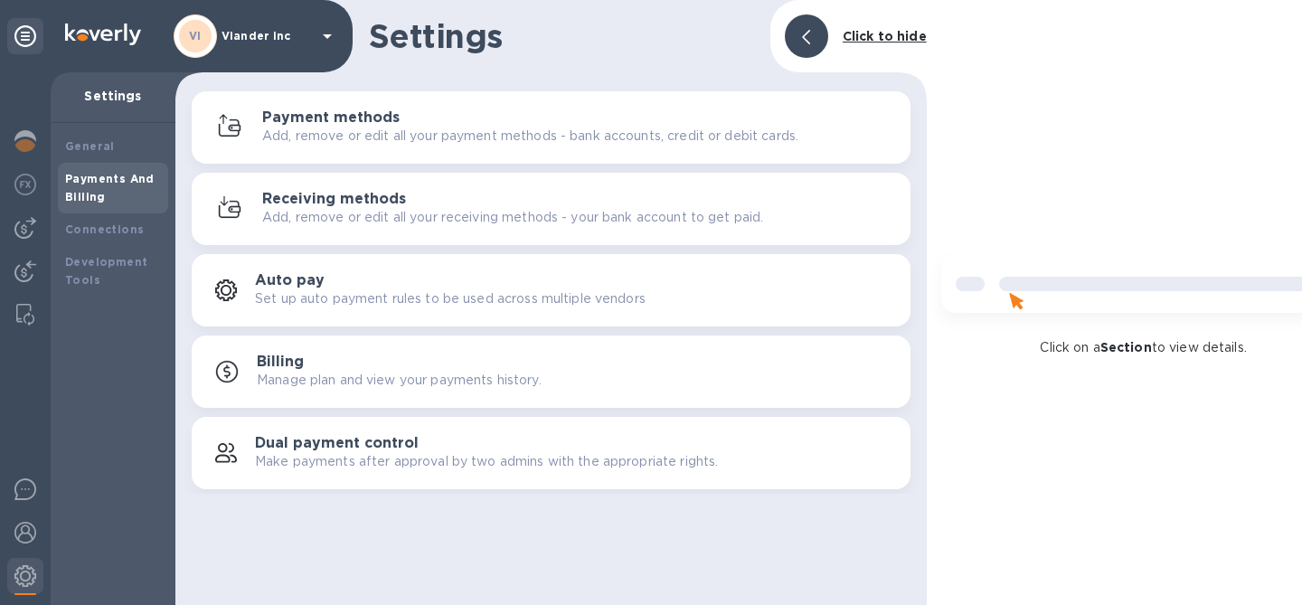
click at [99, 194] on b "Payments And Billing" at bounding box center [110, 188] width 90 height 32
click at [23, 266] on img at bounding box center [25, 271] width 22 height 22
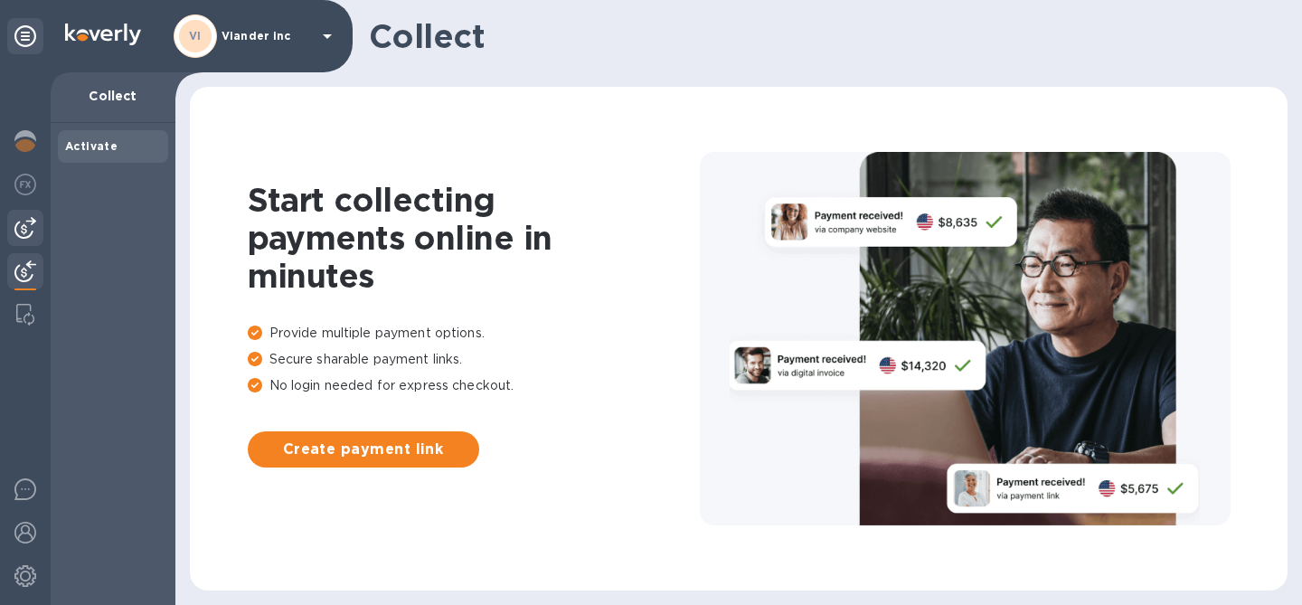
click at [23, 239] on div at bounding box center [25, 228] width 36 height 36
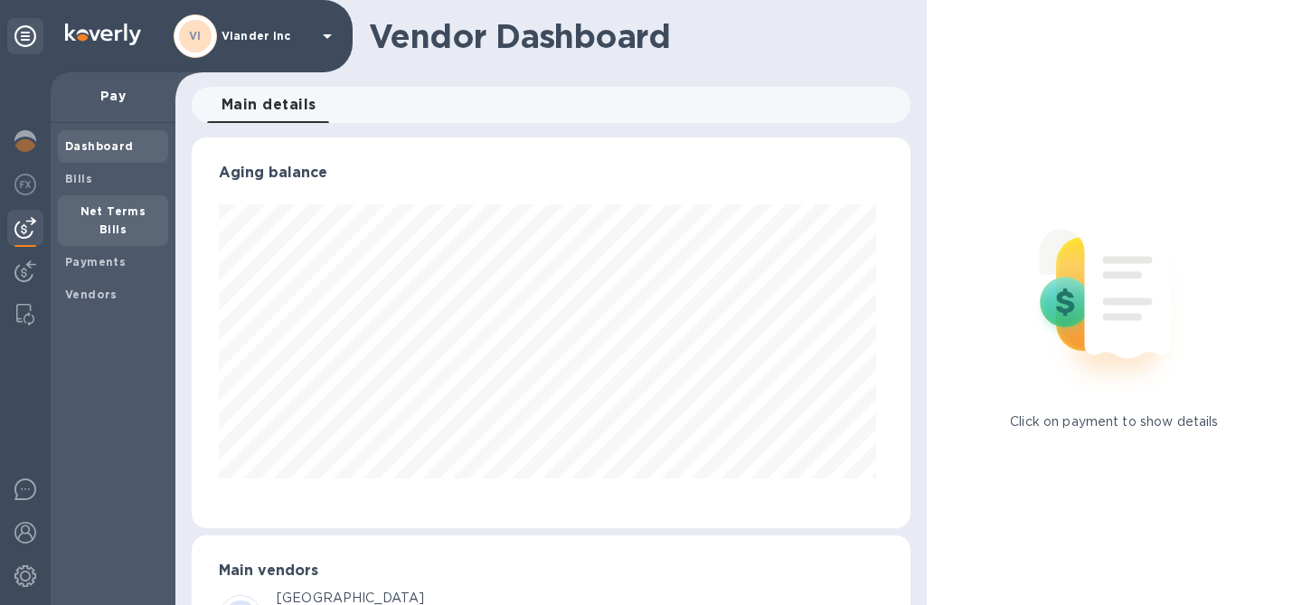
scroll to position [391, 712]
click at [129, 246] on div "Payments" at bounding box center [113, 262] width 110 height 33
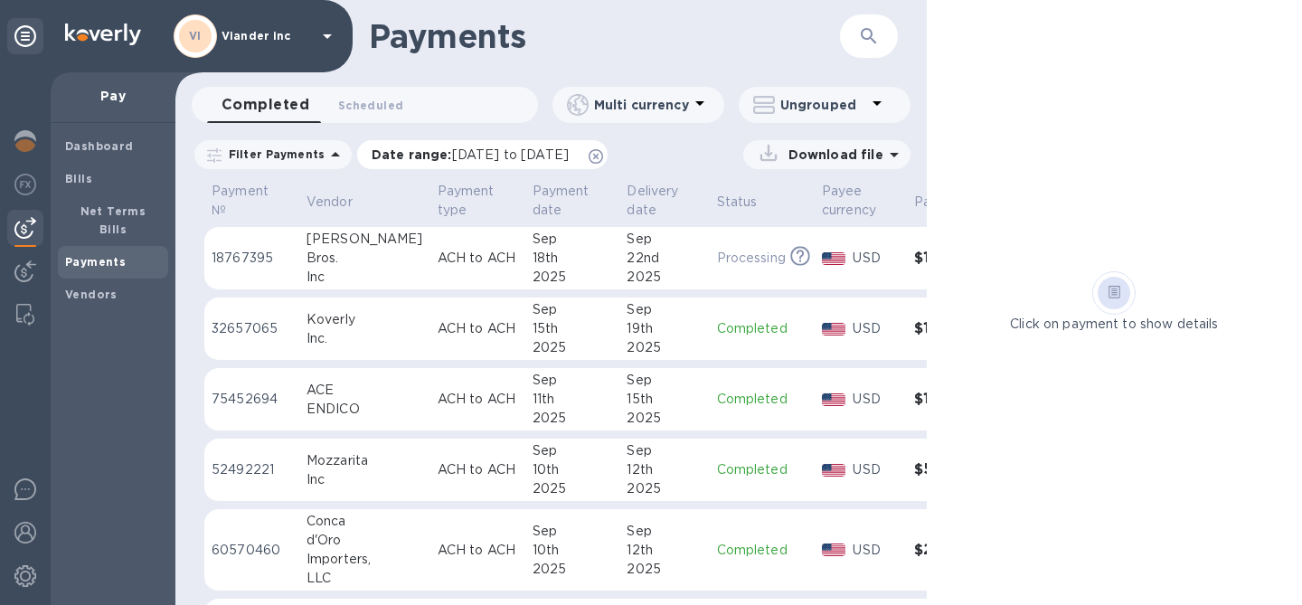
click at [603, 159] on icon at bounding box center [596, 156] width 14 height 14
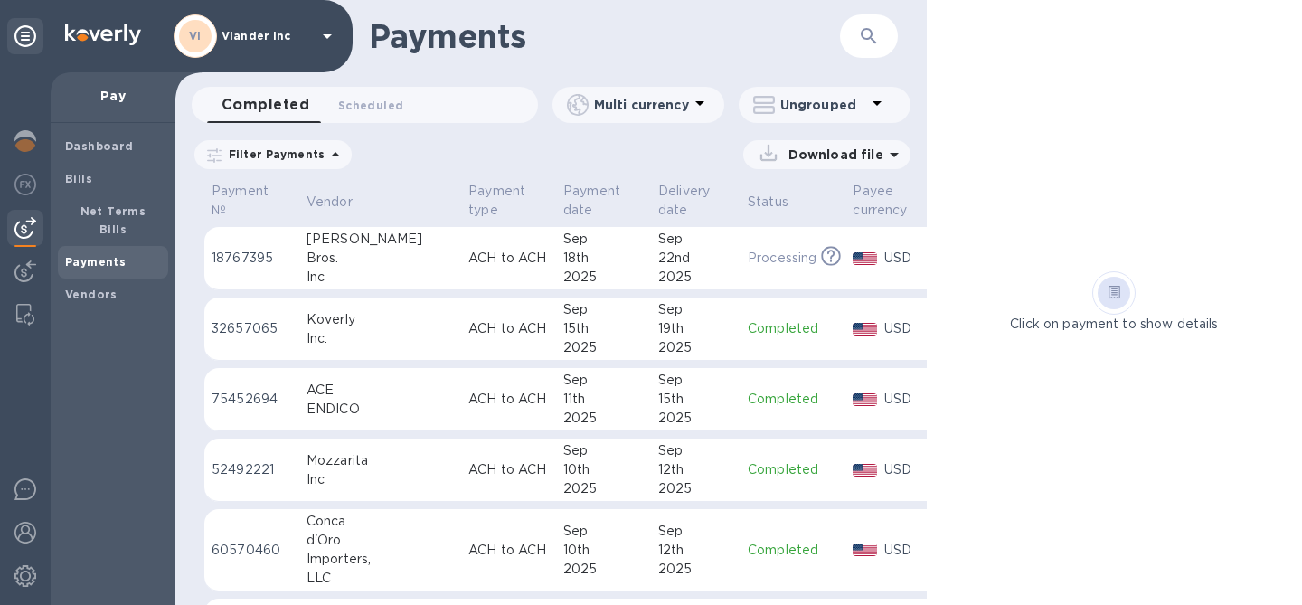
click at [106, 255] on b "Payments" at bounding box center [95, 262] width 61 height 14
click at [29, 222] on img at bounding box center [25, 228] width 22 height 22
click at [120, 255] on b "Payments" at bounding box center [95, 262] width 61 height 14
click at [371, 98] on span "Scheduled 0" at bounding box center [370, 105] width 65 height 19
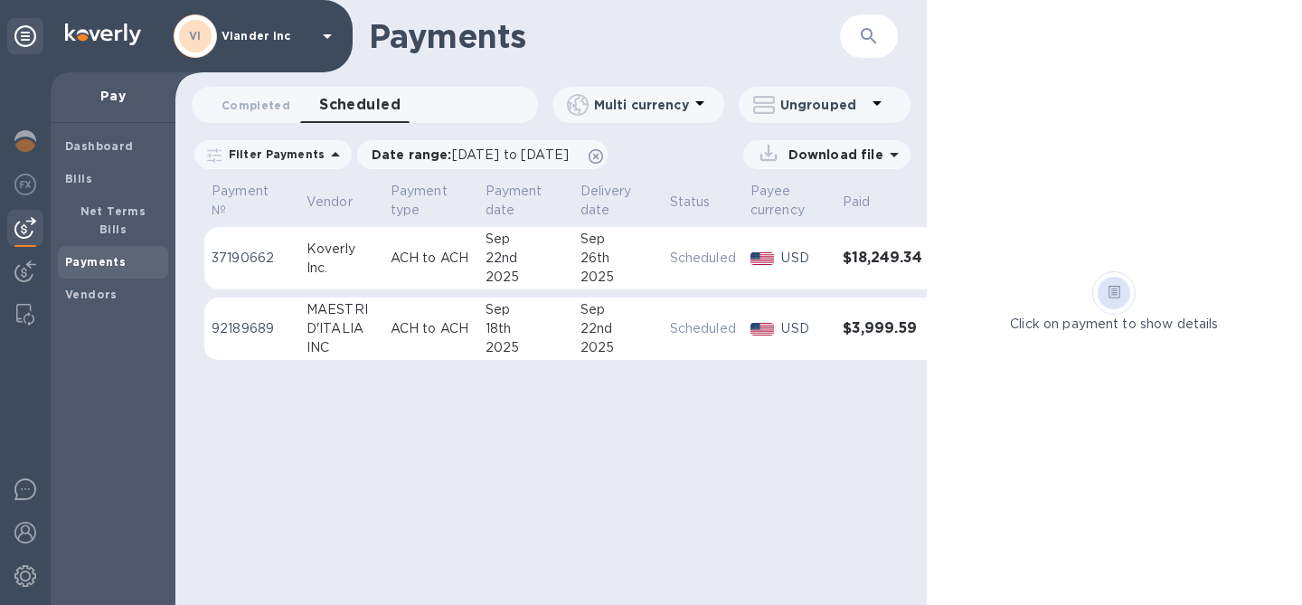
click at [367, 331] on div "D'ITALIA" at bounding box center [342, 328] width 70 height 19
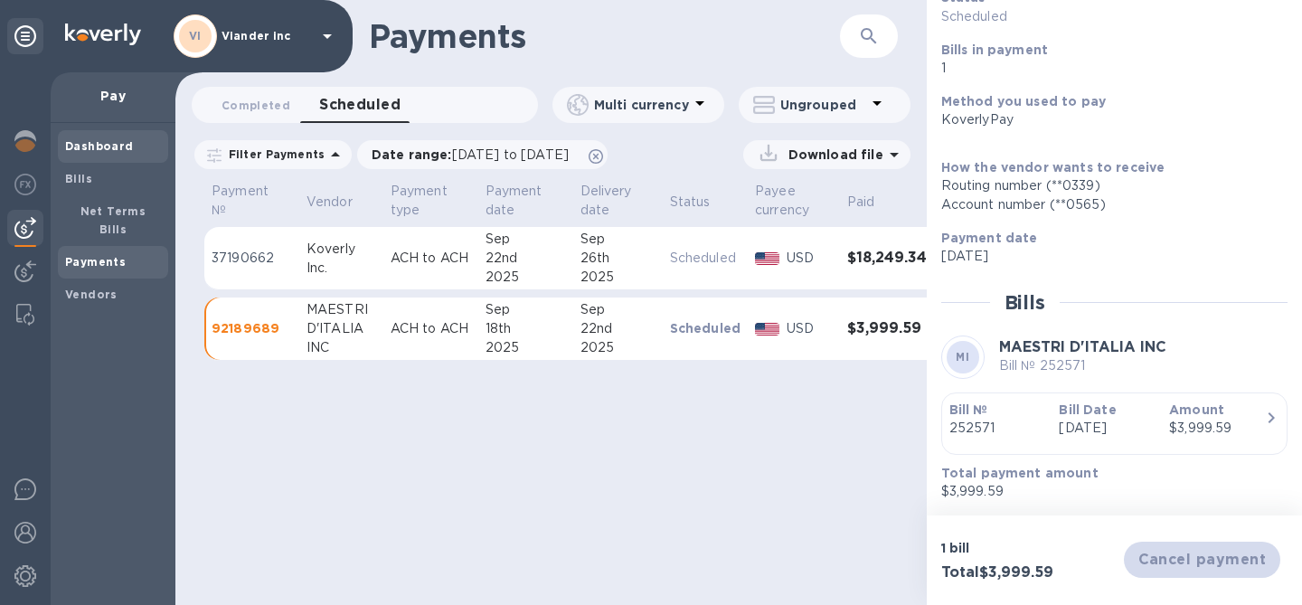
click at [132, 153] on span "Dashboard" at bounding box center [113, 146] width 96 height 18
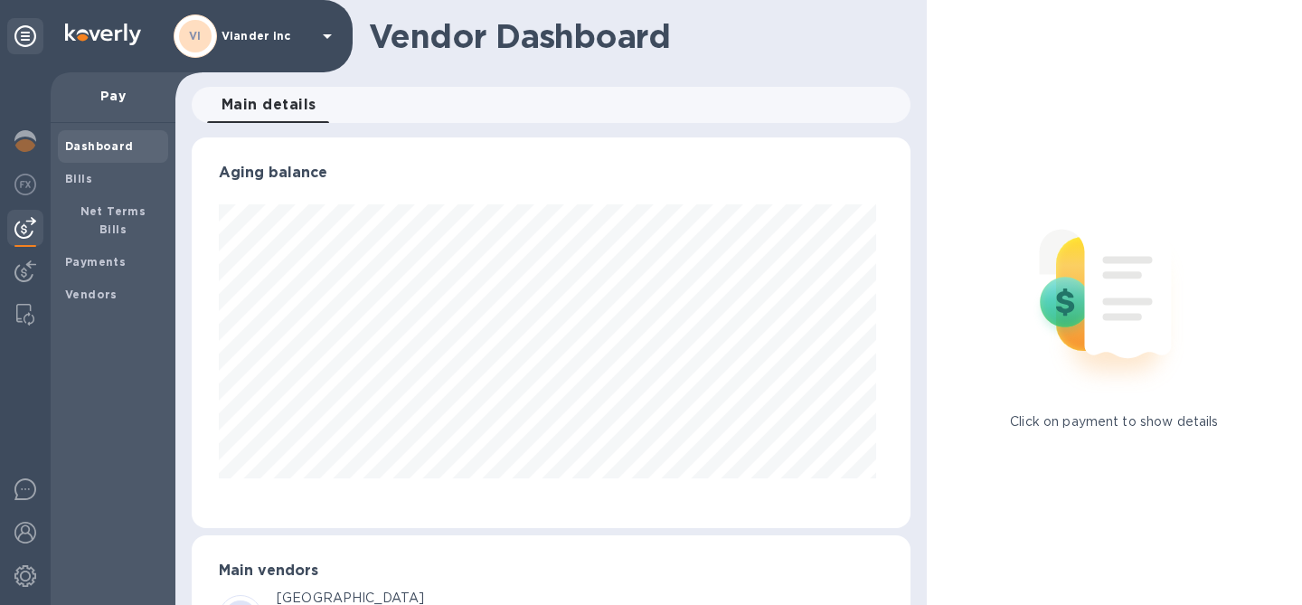
scroll to position [391, 712]
click at [42, 148] on div at bounding box center [25, 143] width 36 height 40
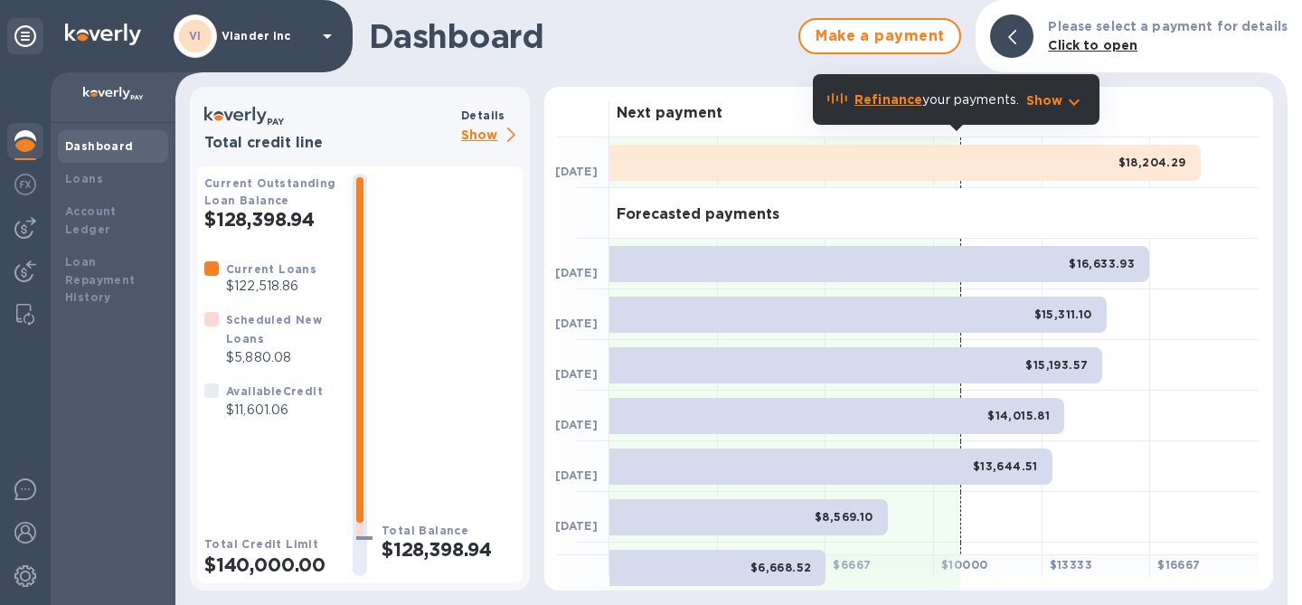
click at [475, 130] on p "Show" at bounding box center [491, 136] width 61 height 23
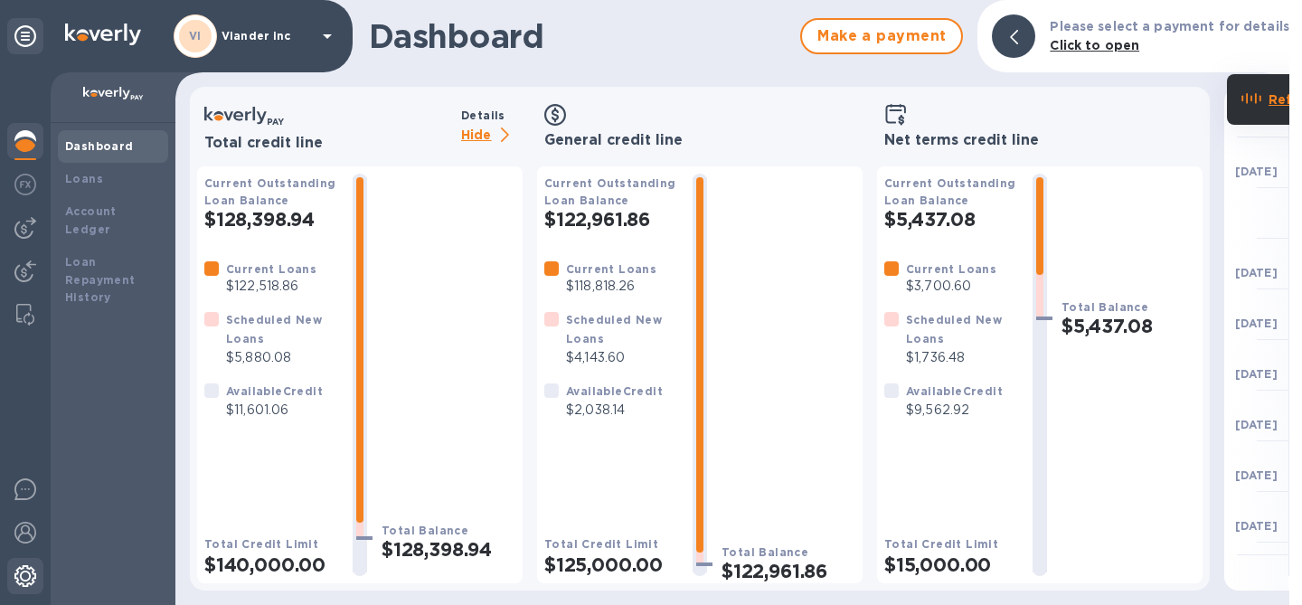
click at [14, 568] on div at bounding box center [25, 578] width 36 height 40
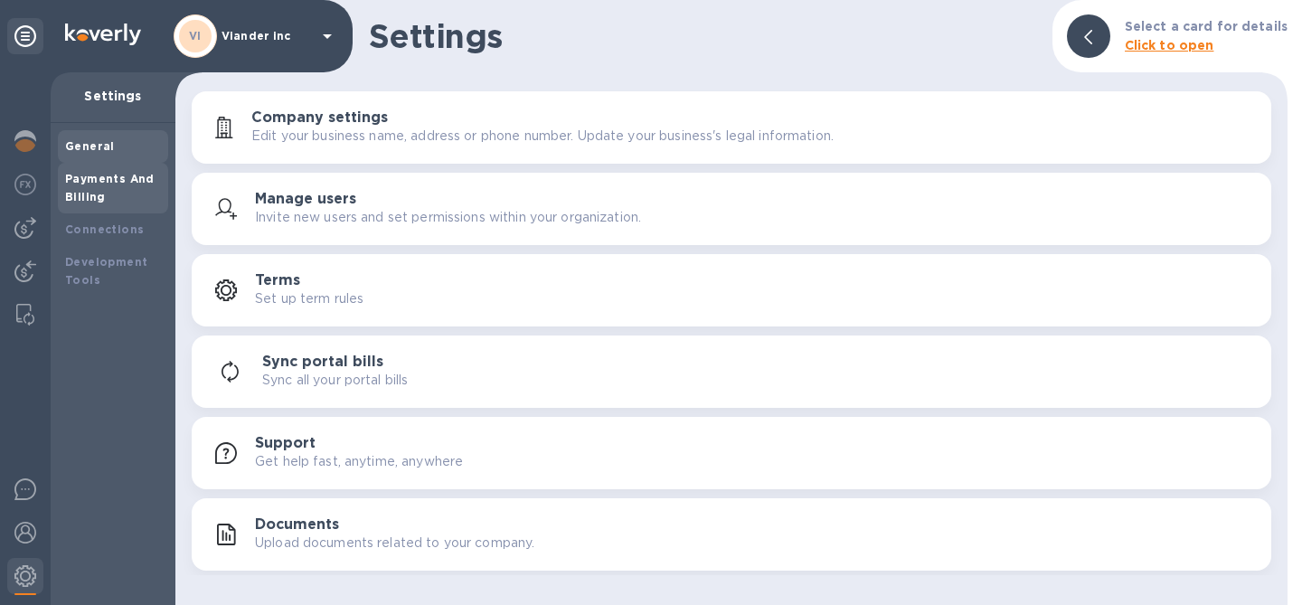
click at [90, 182] on b "Payments And Billing" at bounding box center [110, 188] width 90 height 32
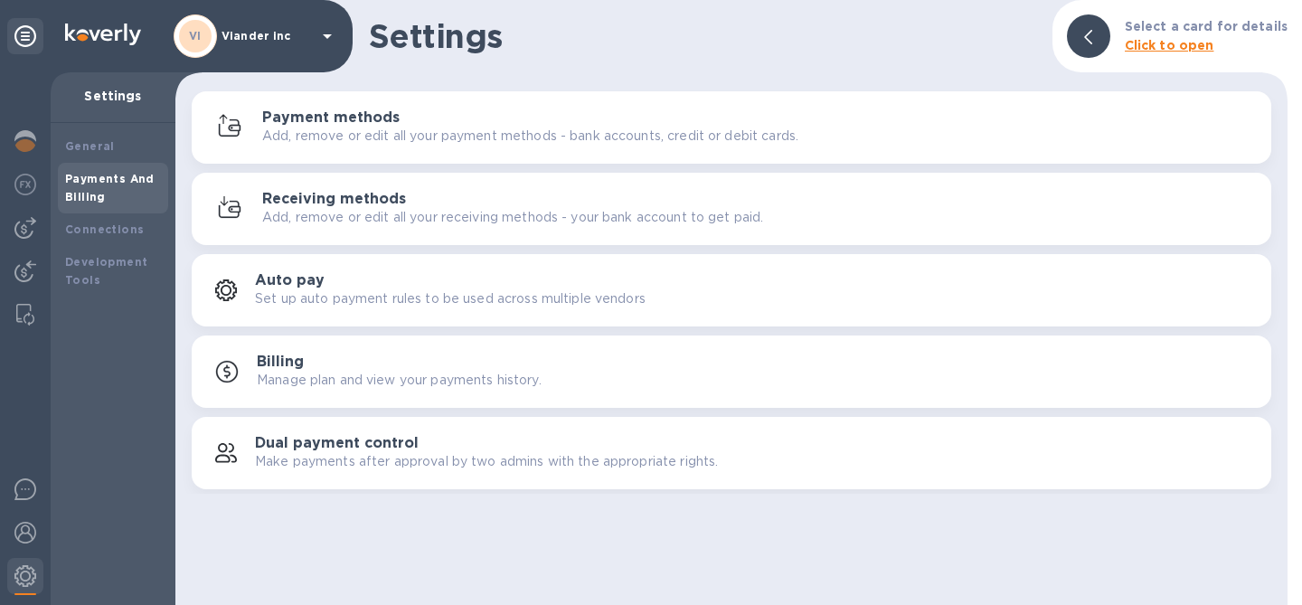
click at [234, 211] on icon "button" at bounding box center [229, 208] width 29 height 29
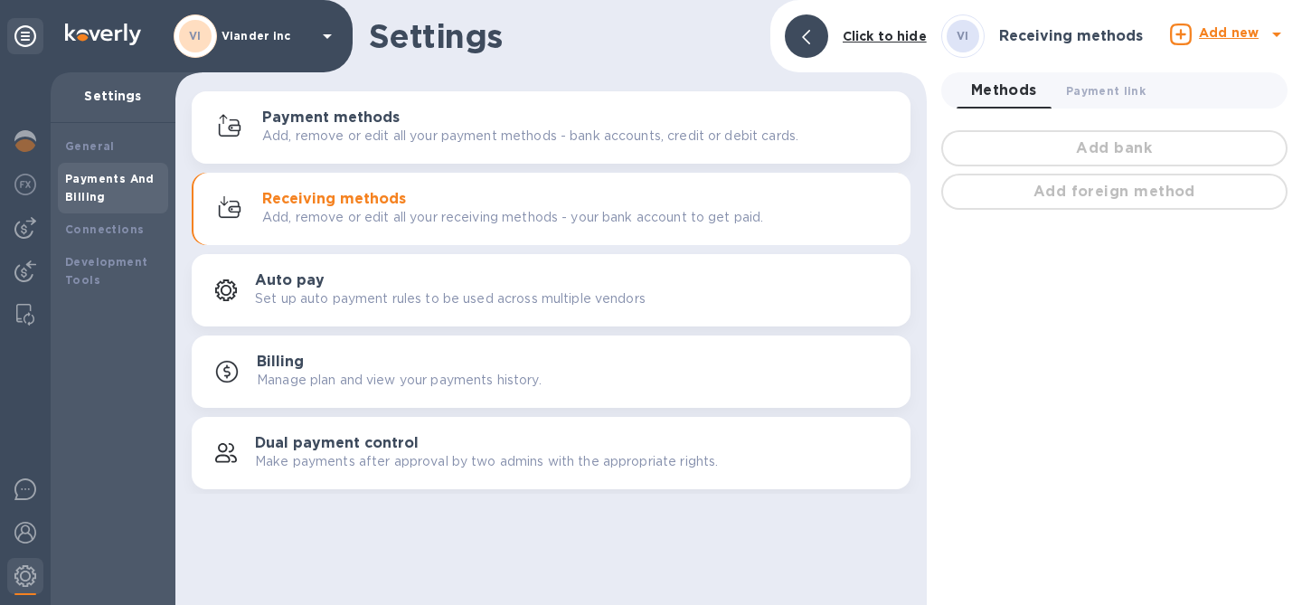
click at [415, 141] on p "Add, remove or edit all your payment methods - bank accounts, credit or debit c…" at bounding box center [530, 136] width 536 height 19
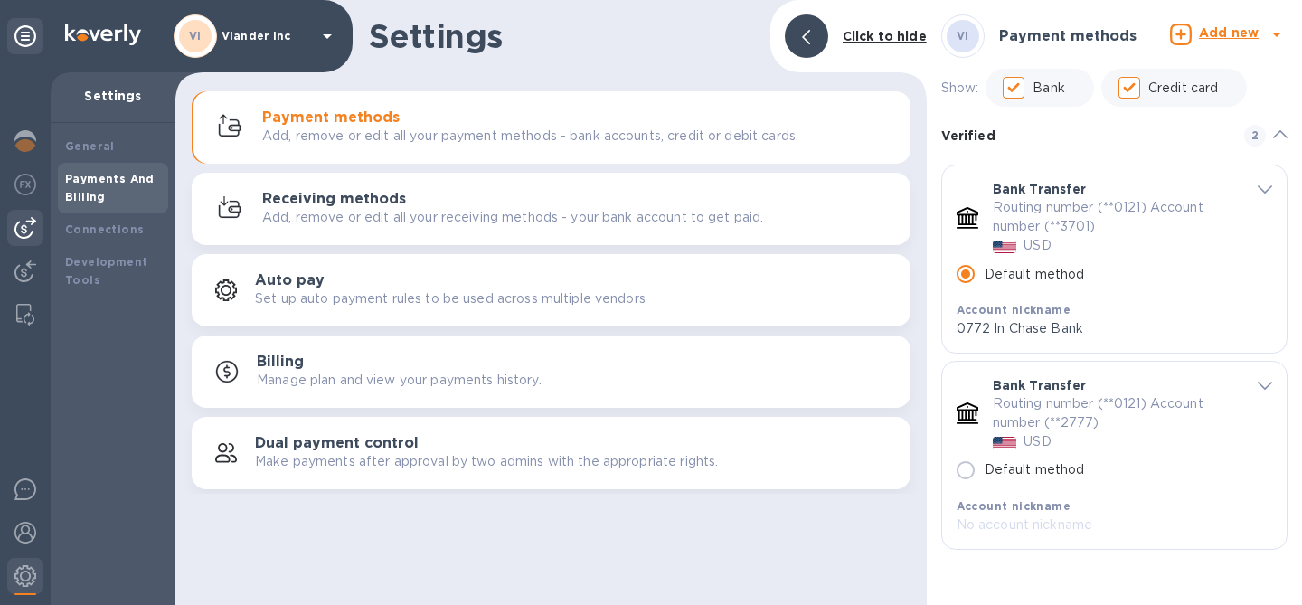
click at [26, 232] on img at bounding box center [25, 228] width 22 height 22
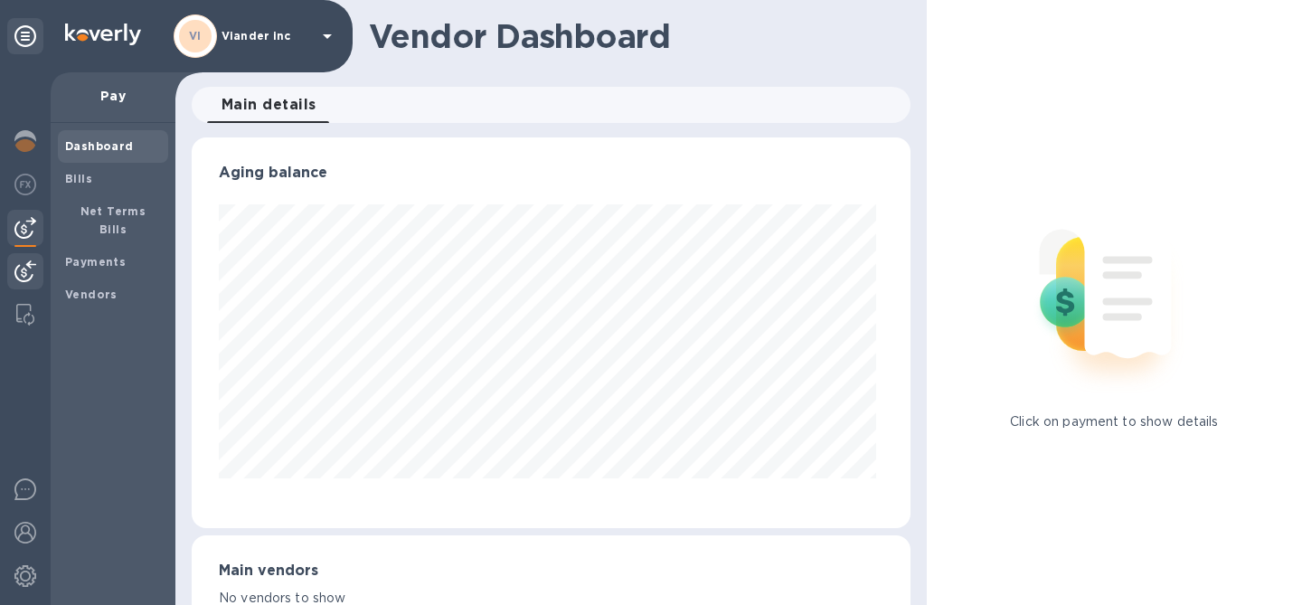
scroll to position [391, 712]
click at [112, 183] on span "Bills" at bounding box center [113, 179] width 96 height 18
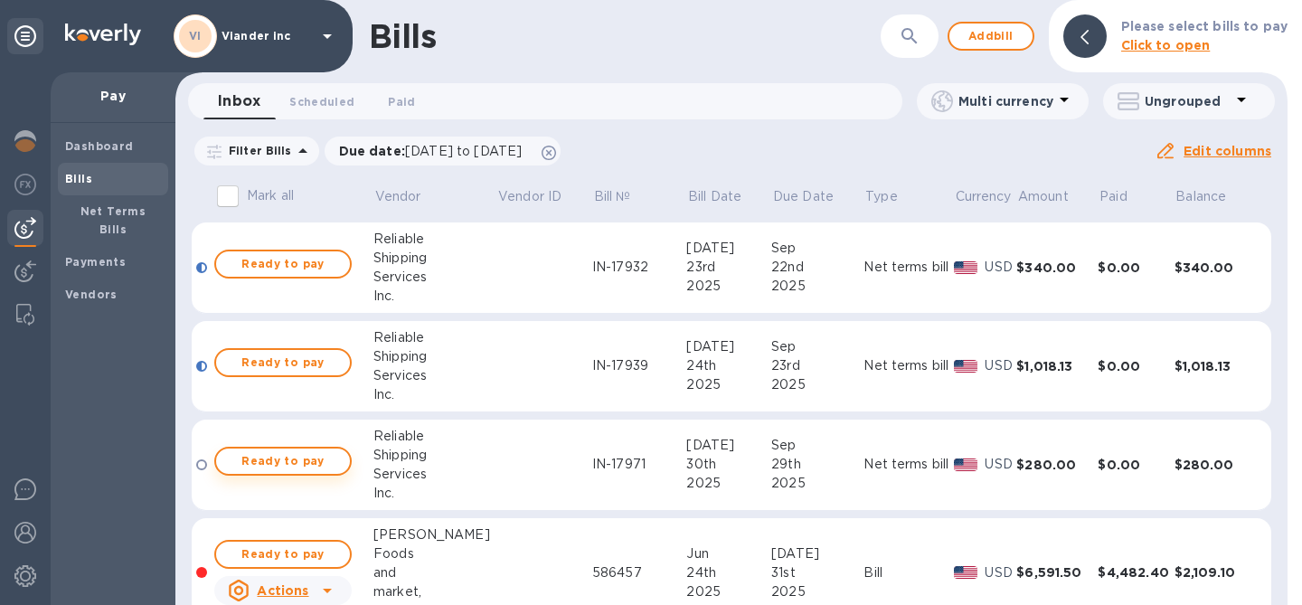
scroll to position [332, 0]
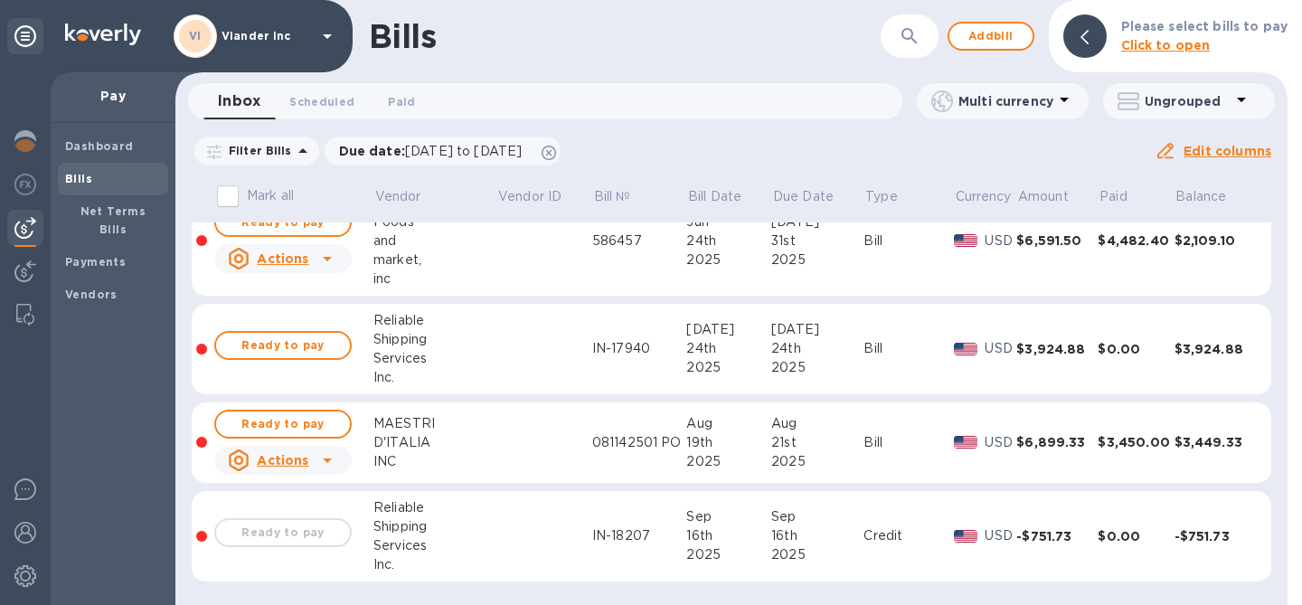
click at [496, 453] on td at bounding box center [544, 442] width 96 height 81
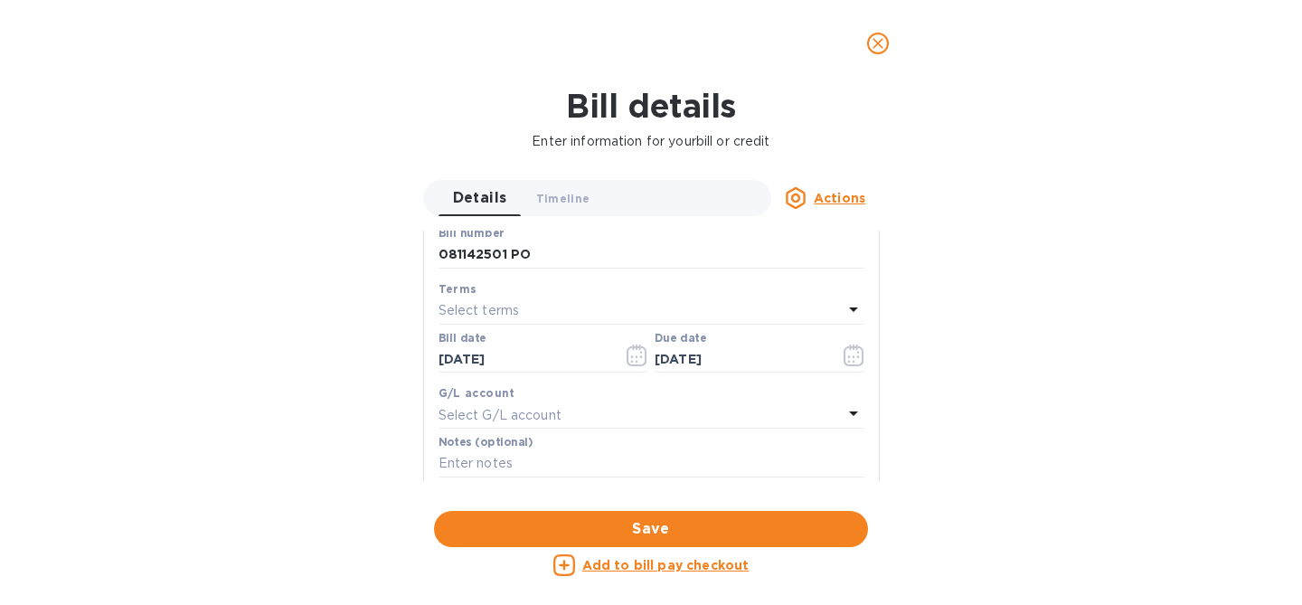
scroll to position [164, 0]
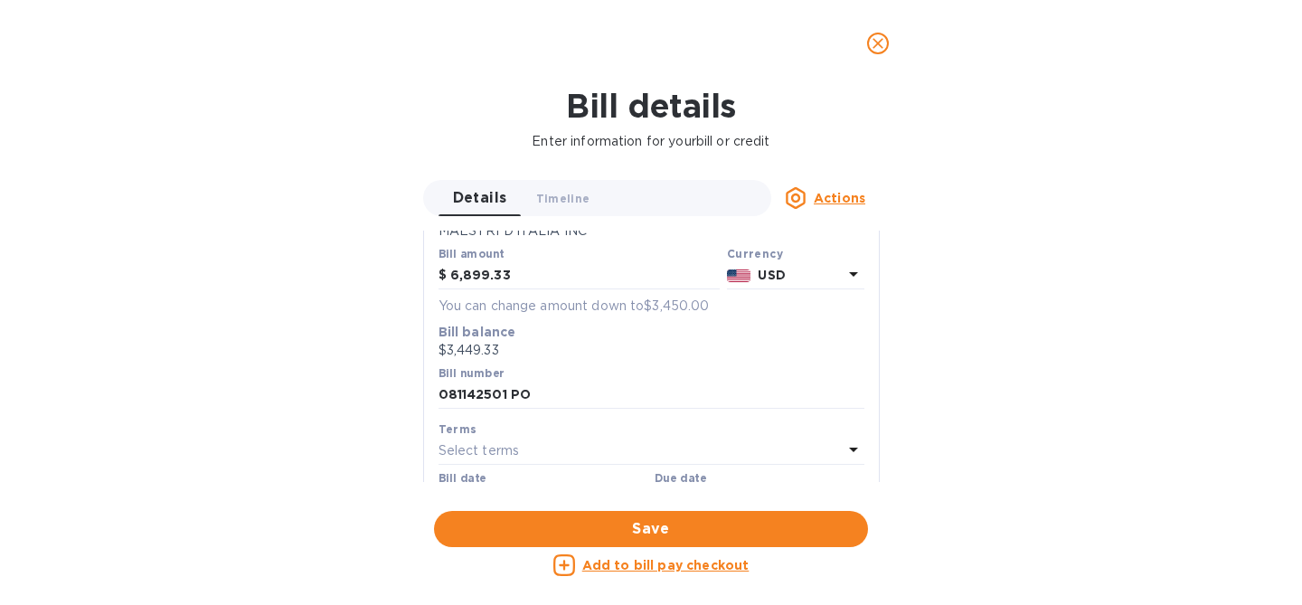
click at [881, 37] on icon "close" at bounding box center [878, 43] width 18 height 18
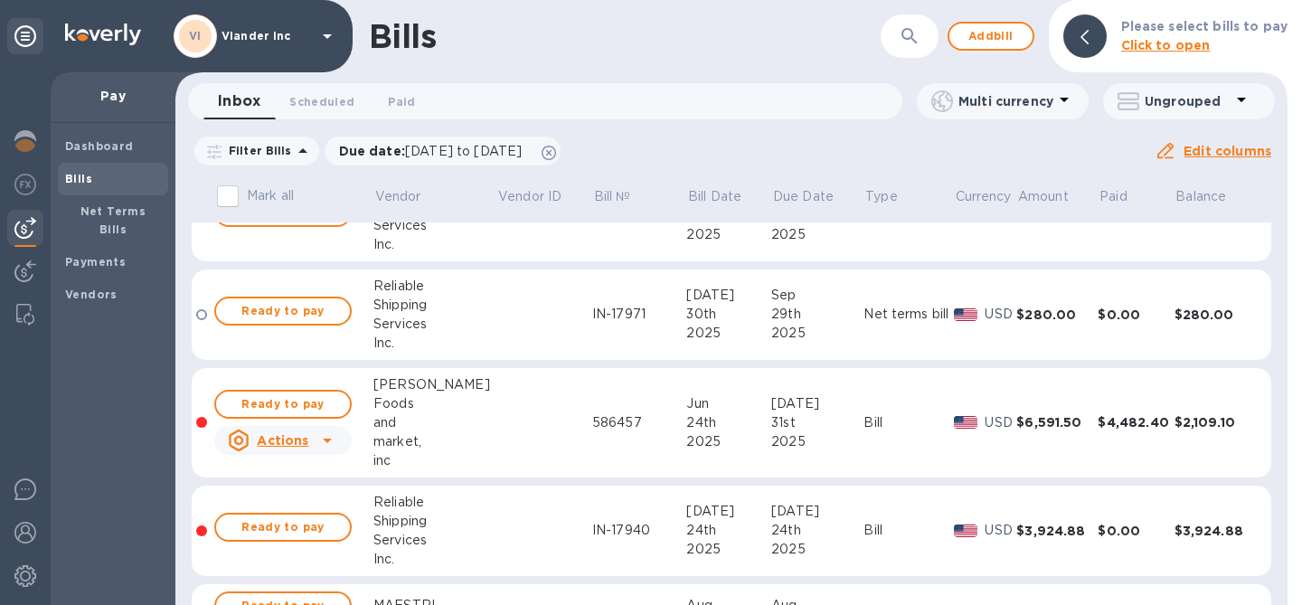
scroll to position [0, 0]
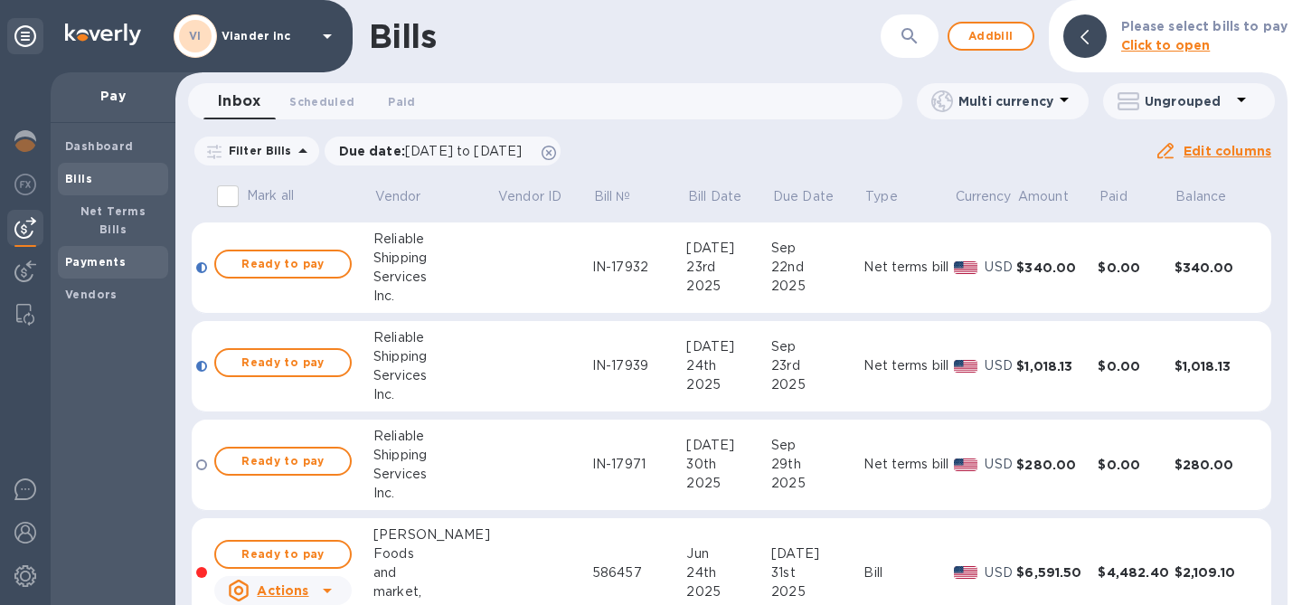
click at [123, 256] on div "Payments" at bounding box center [113, 262] width 110 height 33
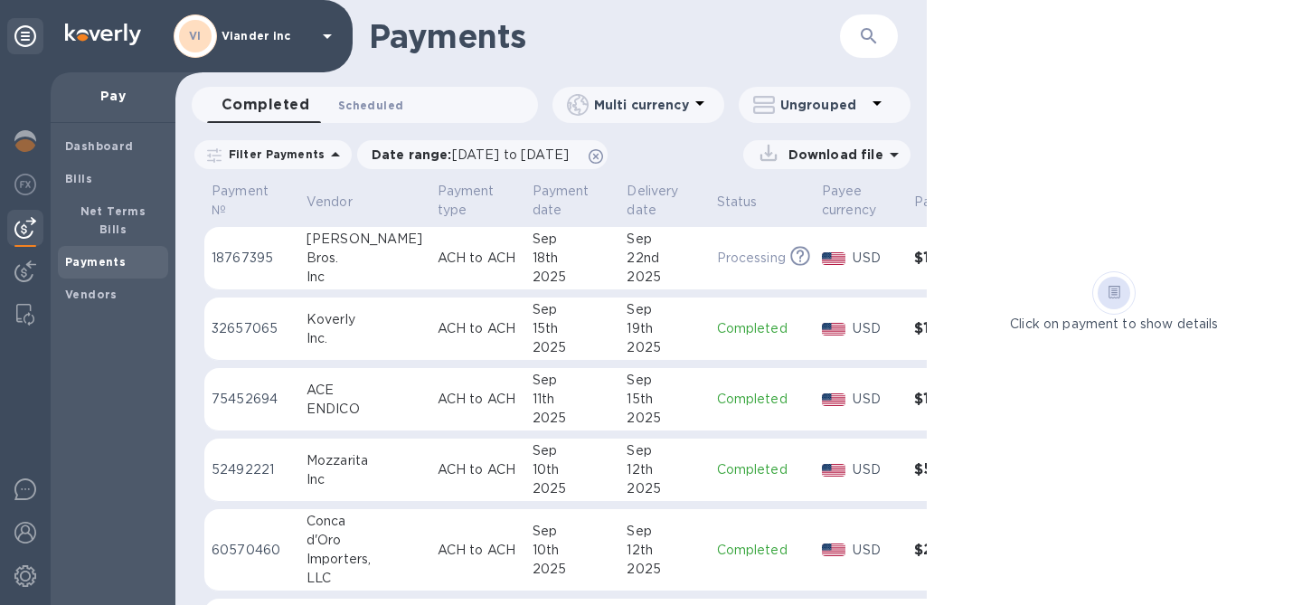
click at [381, 104] on span "Scheduled 0" at bounding box center [370, 105] width 65 height 19
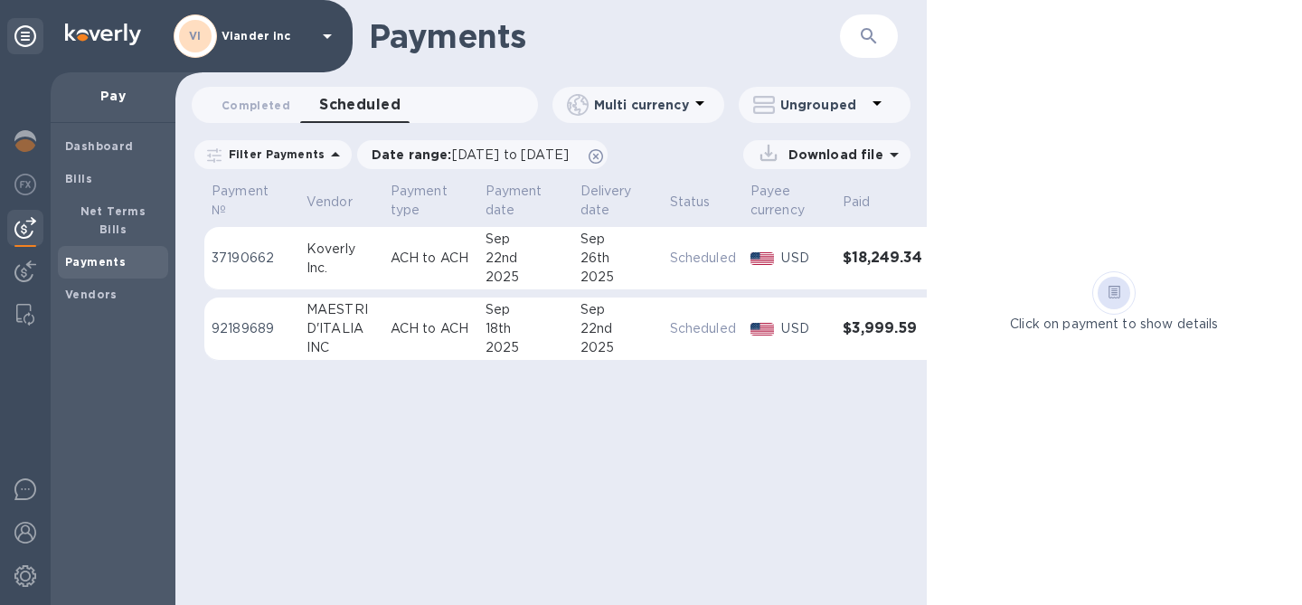
click at [559, 339] on div "2025" at bounding box center [526, 347] width 80 height 19
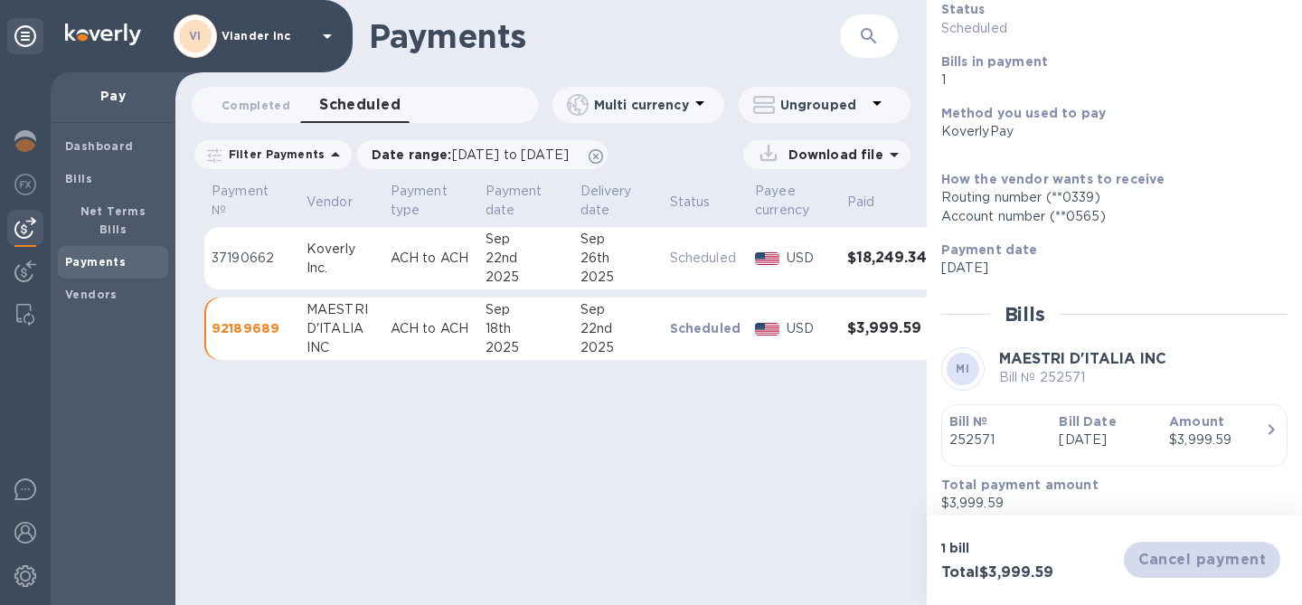
scroll to position [162, 0]
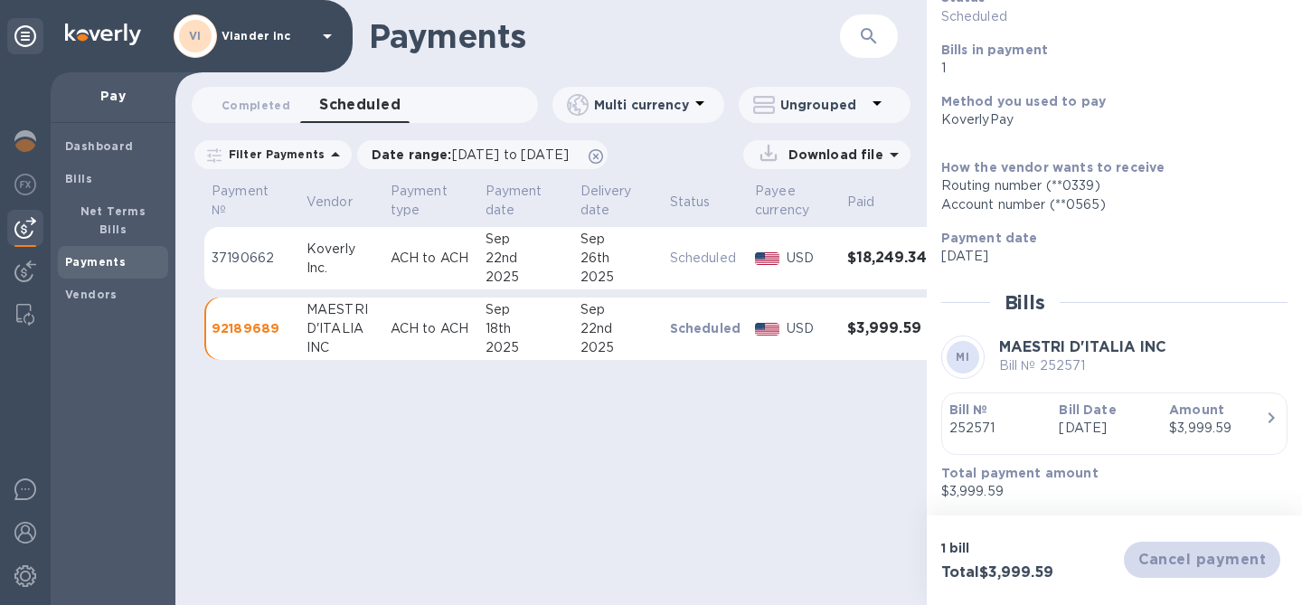
click at [1081, 428] on p "Aug 28th 2025" at bounding box center [1107, 428] width 96 height 19
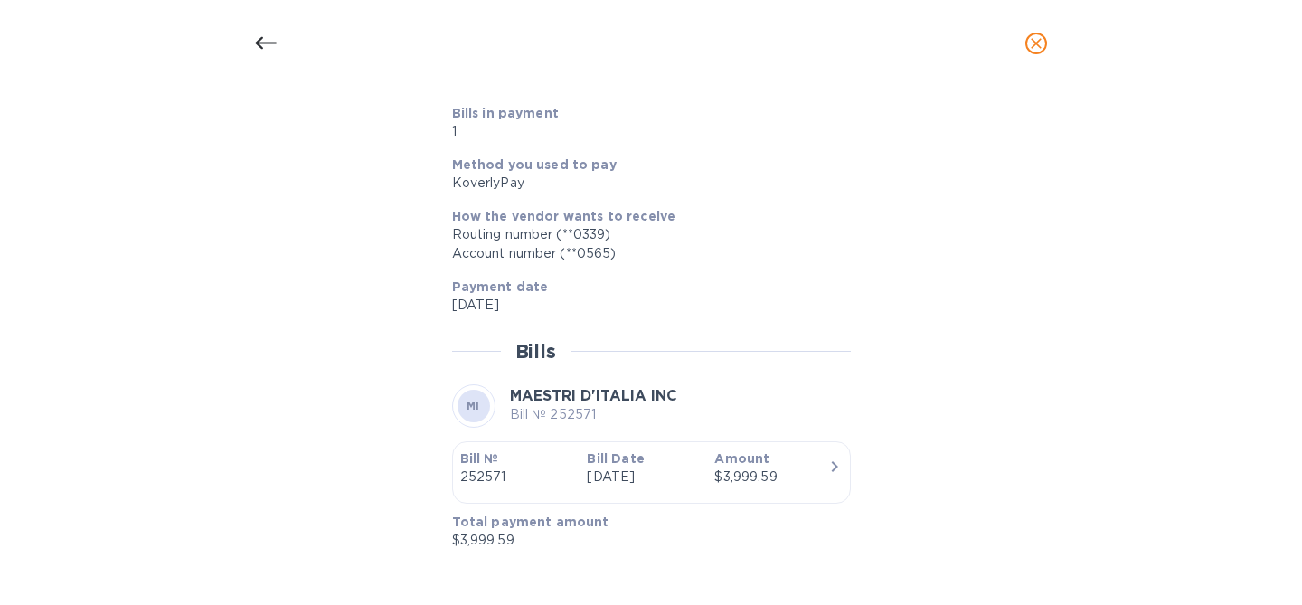
scroll to position [0, 0]
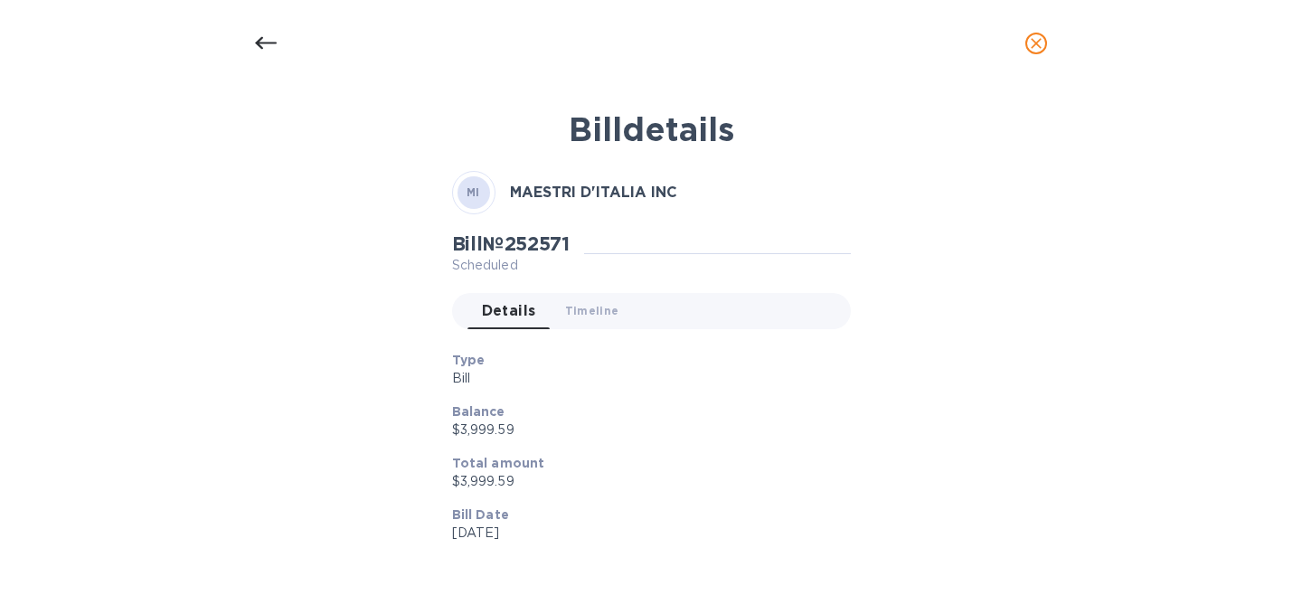
click at [1035, 33] on span "close" at bounding box center [1036, 44] width 22 height 22
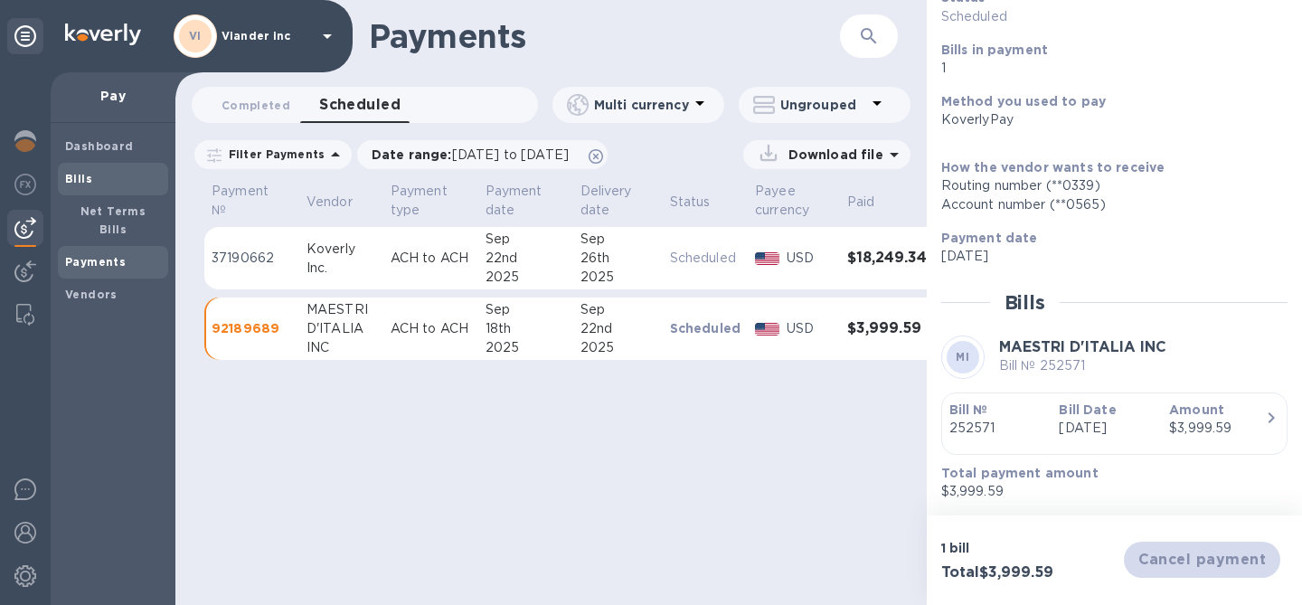
click at [94, 176] on span "Bills" at bounding box center [113, 179] width 96 height 18
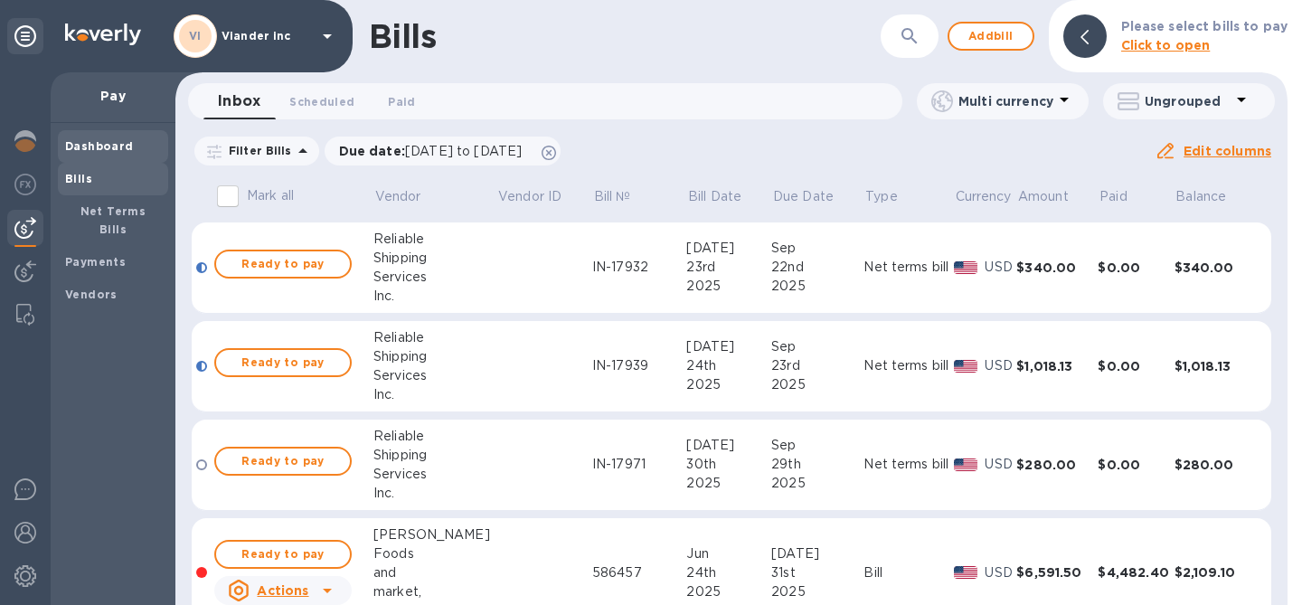
click at [108, 144] on b "Dashboard" at bounding box center [99, 146] width 69 height 14
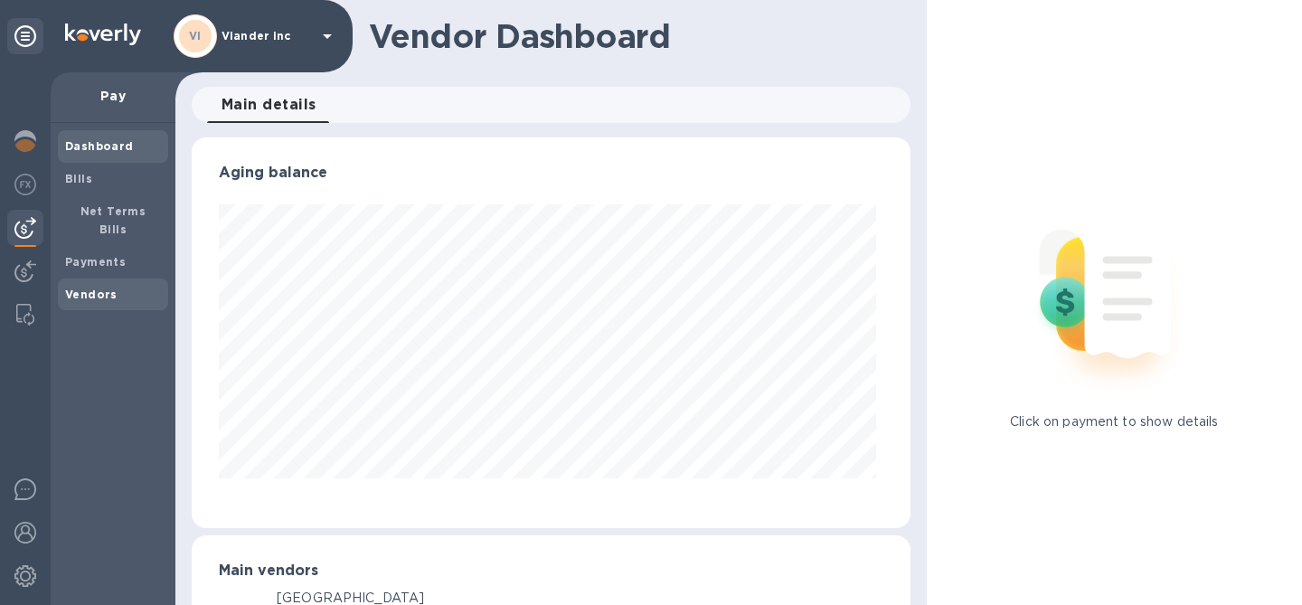
scroll to position [391, 712]
click at [99, 255] on b "Payments" at bounding box center [95, 262] width 61 height 14
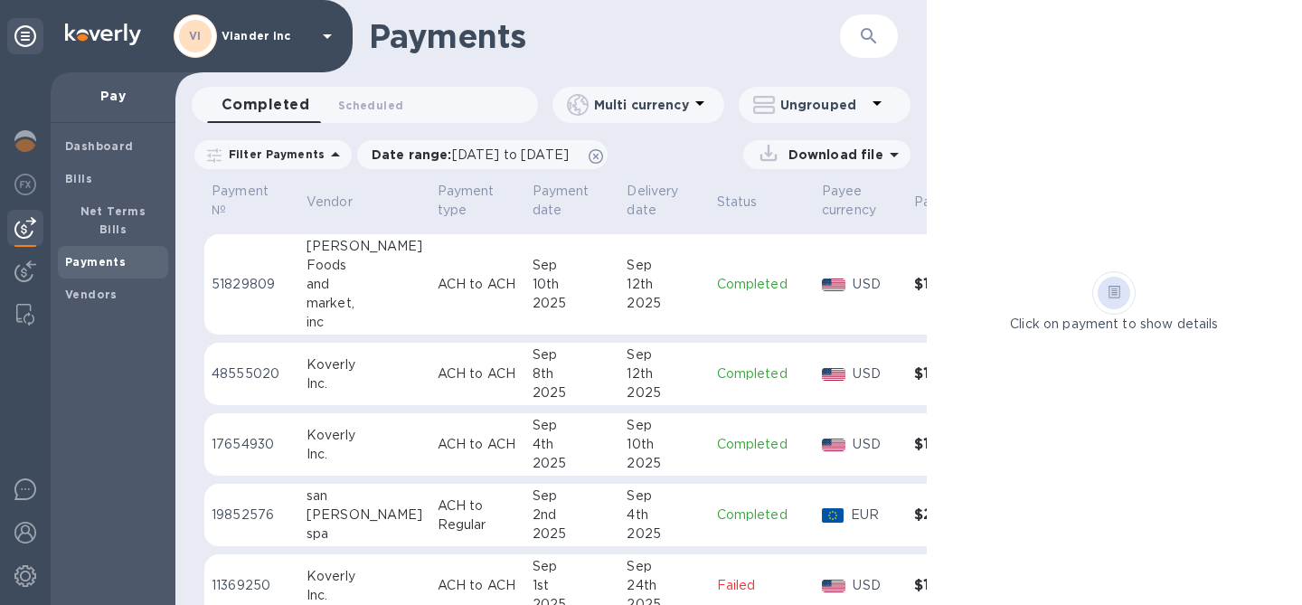
scroll to position [372, 0]
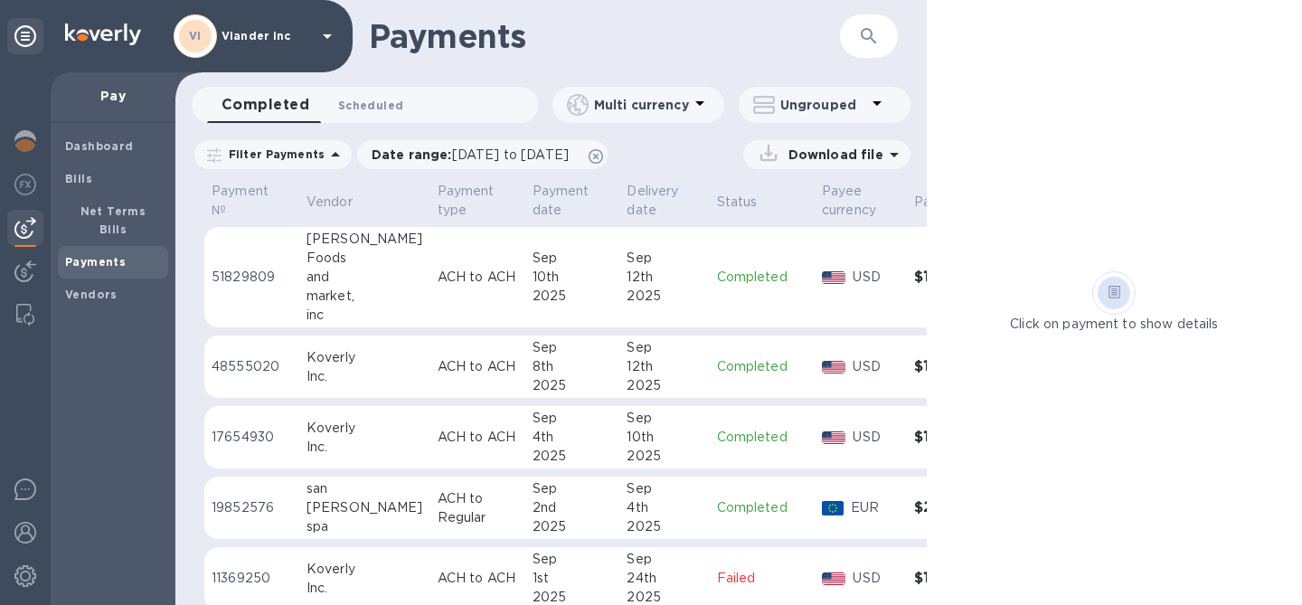
click at [349, 105] on span "Scheduled 0" at bounding box center [370, 105] width 65 height 19
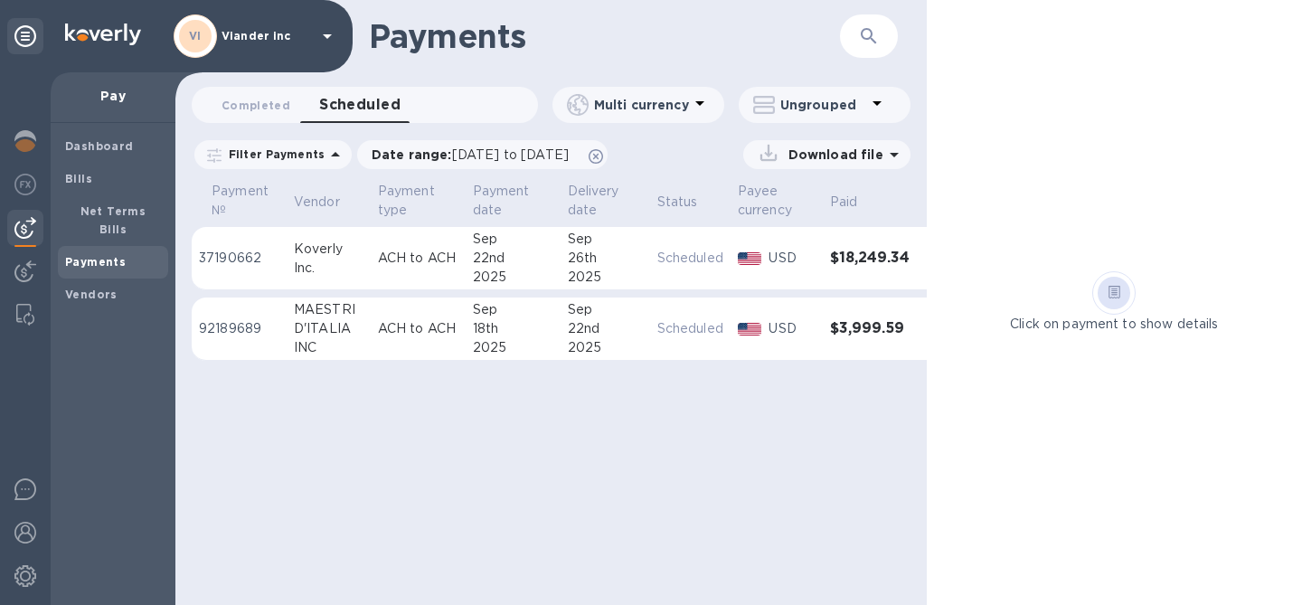
scroll to position [0, 14]
click at [118, 166] on div "Bills" at bounding box center [113, 179] width 110 height 33
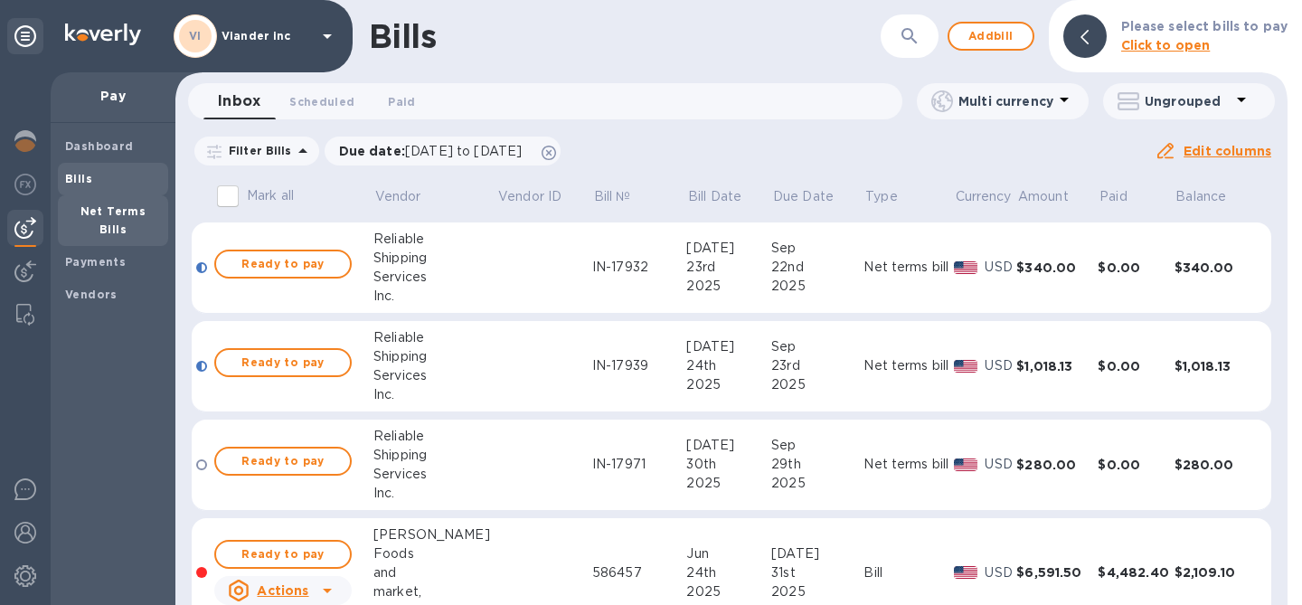
click at [97, 214] on b "Net Terms Bills" at bounding box center [113, 220] width 66 height 32
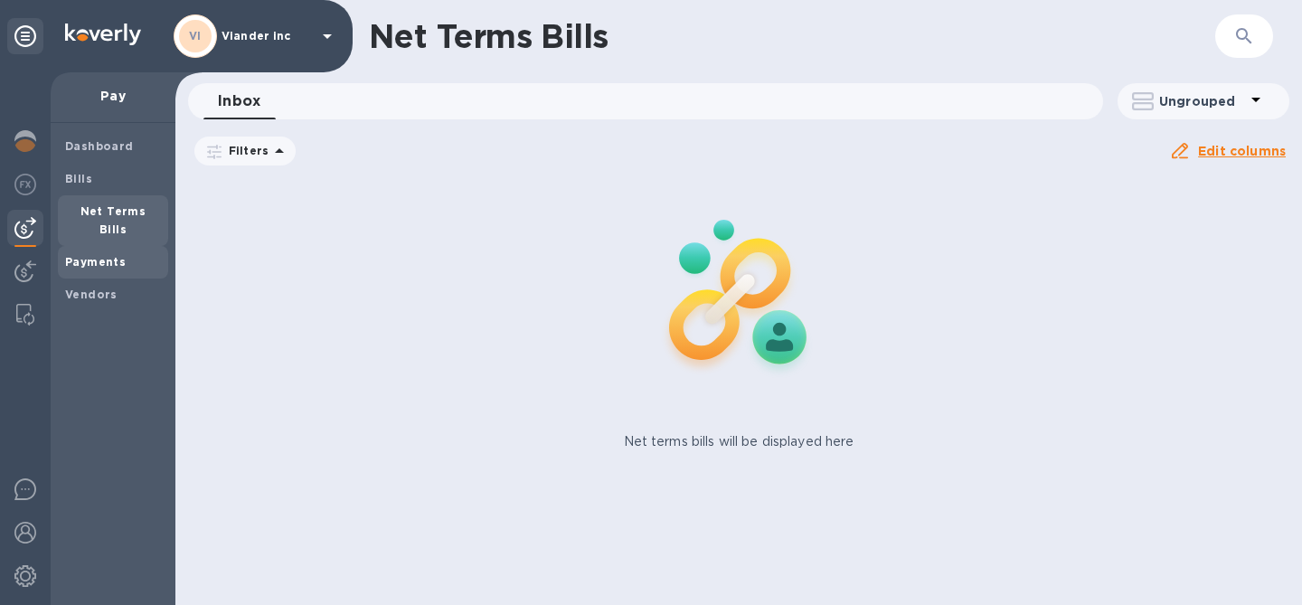
click at [71, 255] on b "Payments" at bounding box center [95, 262] width 61 height 14
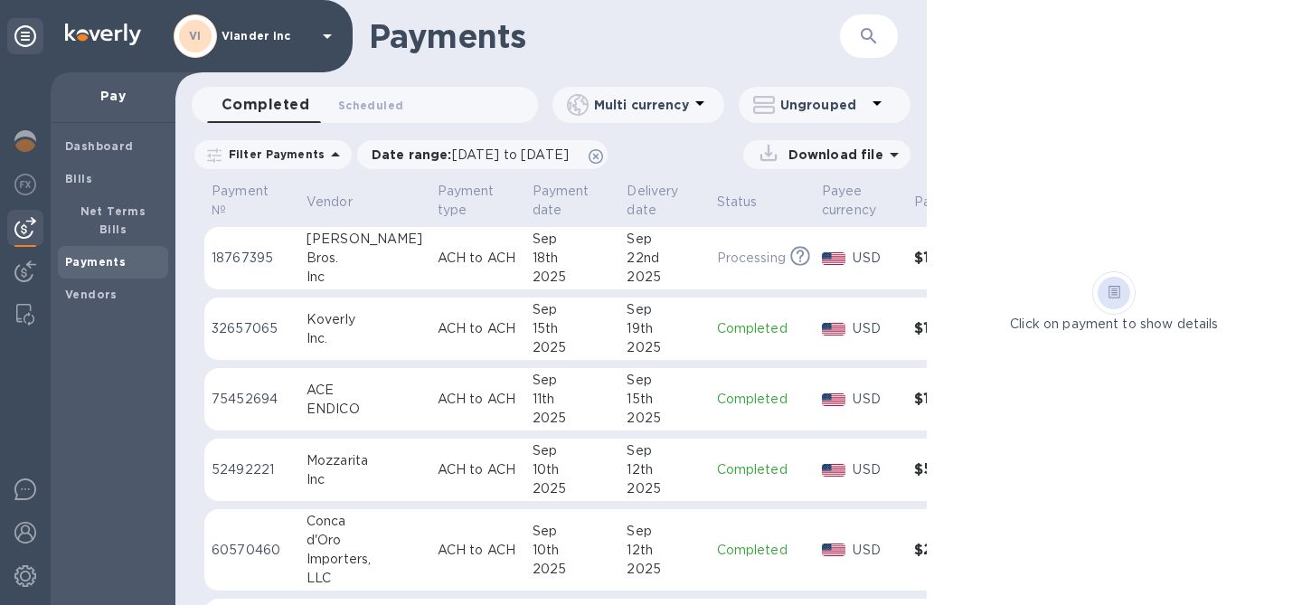
click at [251, 41] on p "Viander inc" at bounding box center [267, 36] width 90 height 13
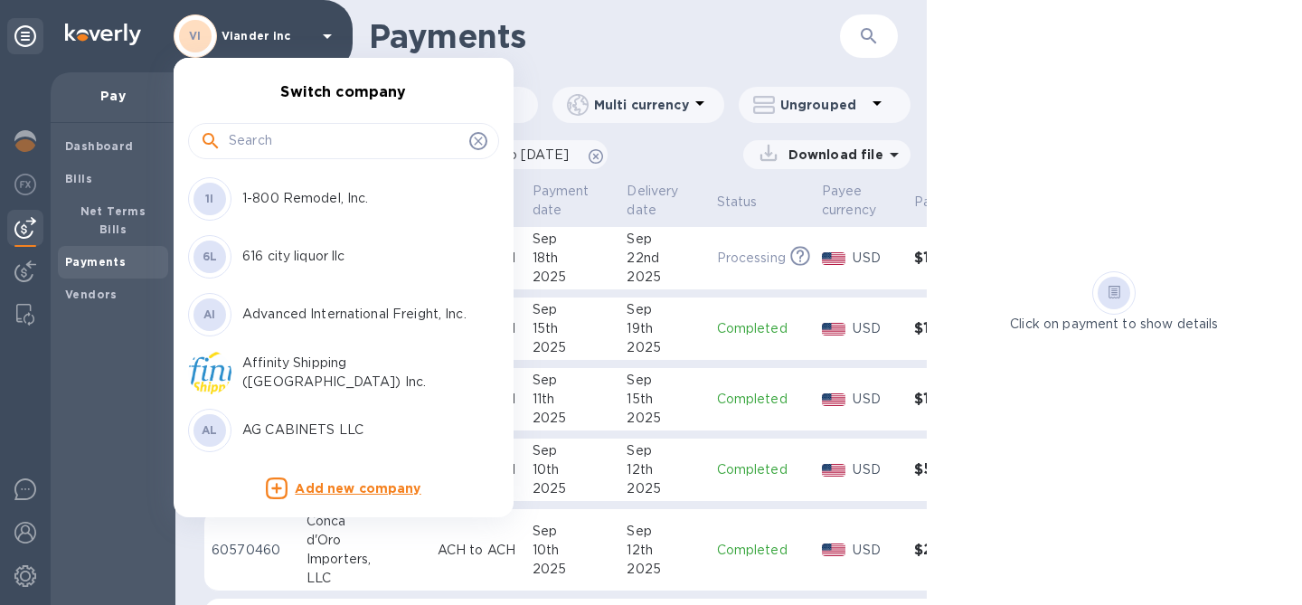
click at [273, 141] on input "text" at bounding box center [345, 140] width 233 height 27
type input "cargo"
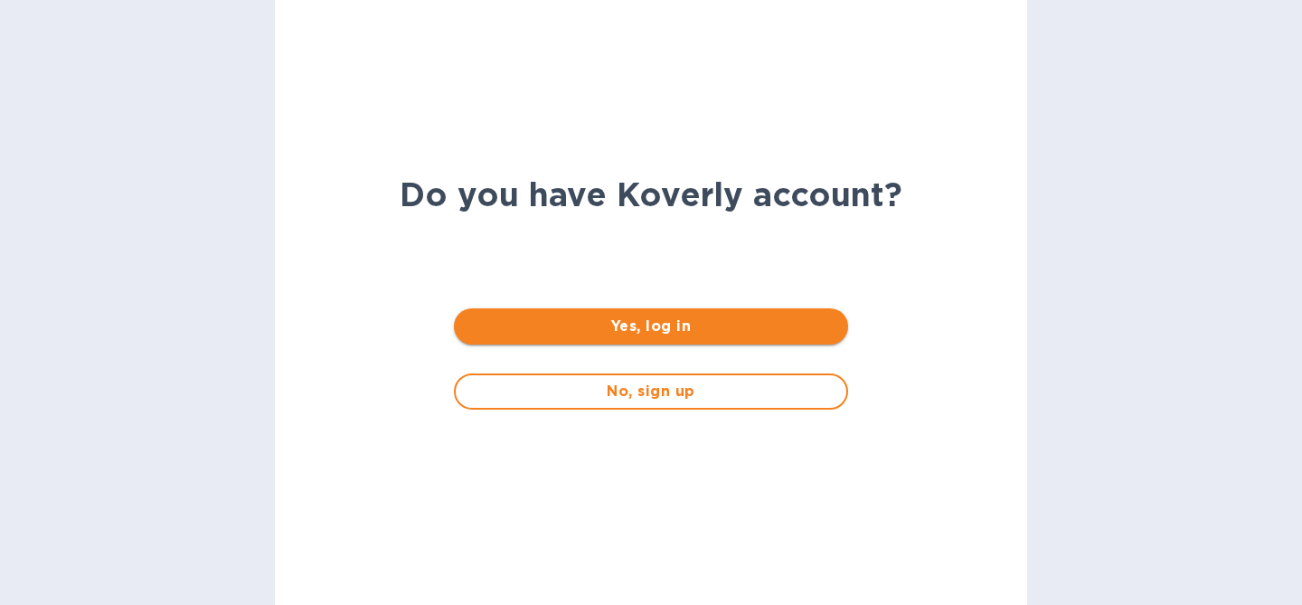
click at [581, 319] on span "Yes, log in" at bounding box center [650, 327] width 364 height 22
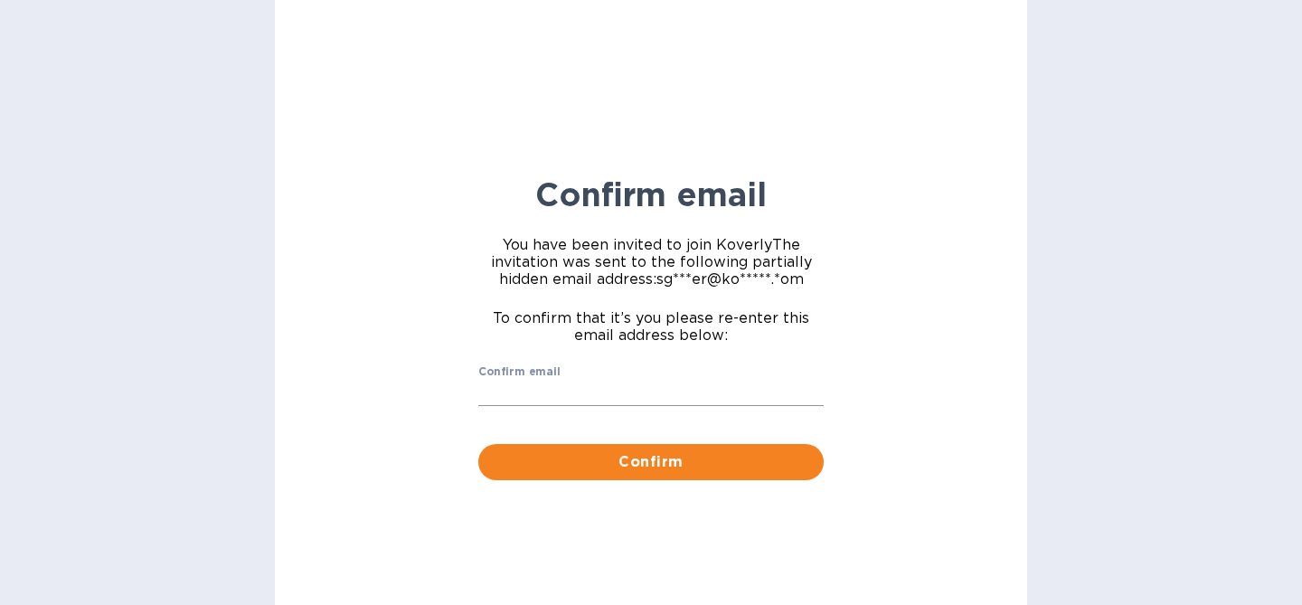
click at [622, 382] on input "Confirm email" at bounding box center [650, 393] width 345 height 27
type input "sgrover@koverly.com"
click at [694, 450] on button "Confirm" at bounding box center [650, 462] width 345 height 36
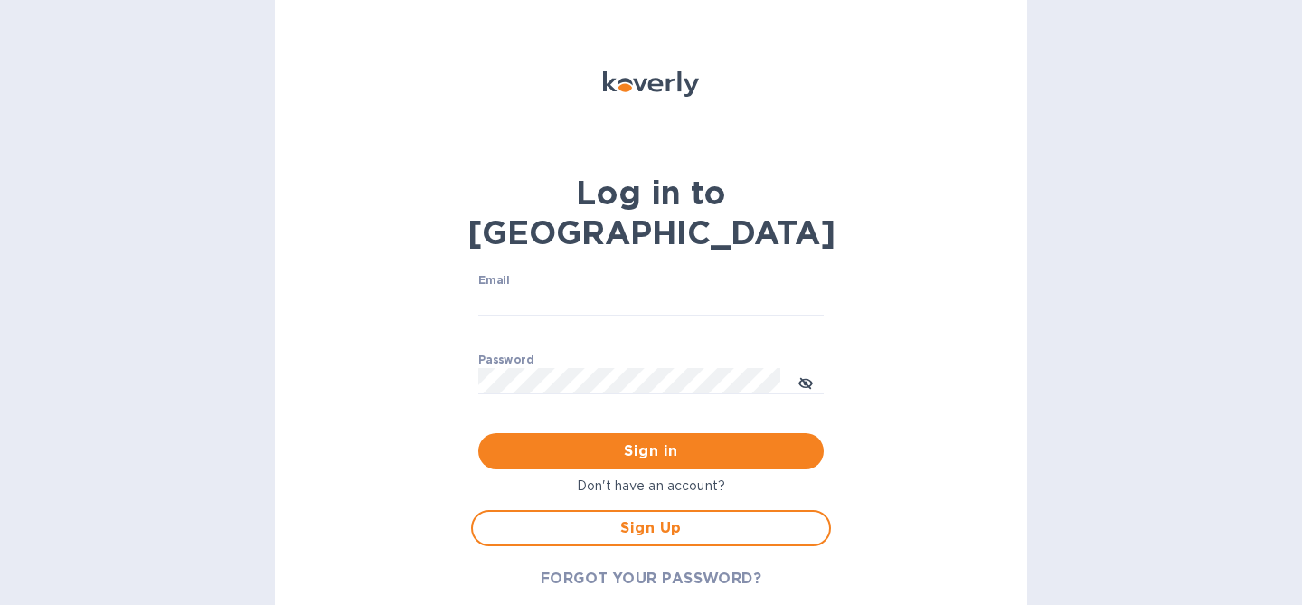
type input "sgrover@koverly.com"
click at [665, 433] on button "Sign in" at bounding box center [650, 451] width 345 height 36
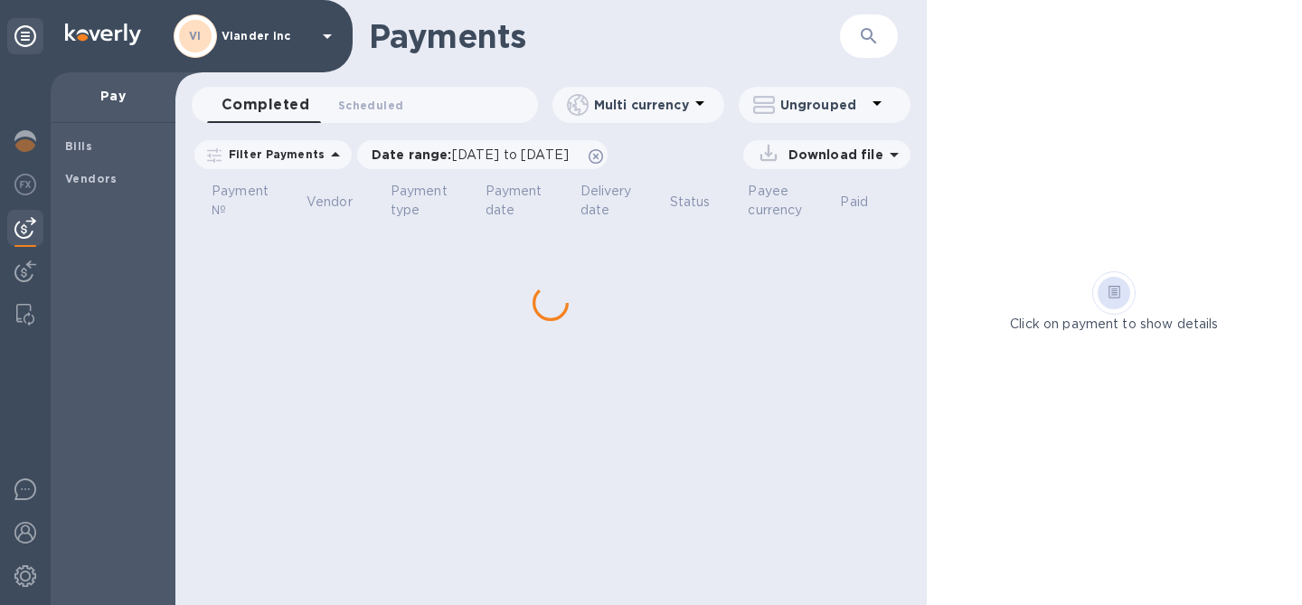
click at [246, 45] on div "VI Viander inc" at bounding box center [256, 35] width 165 height 43
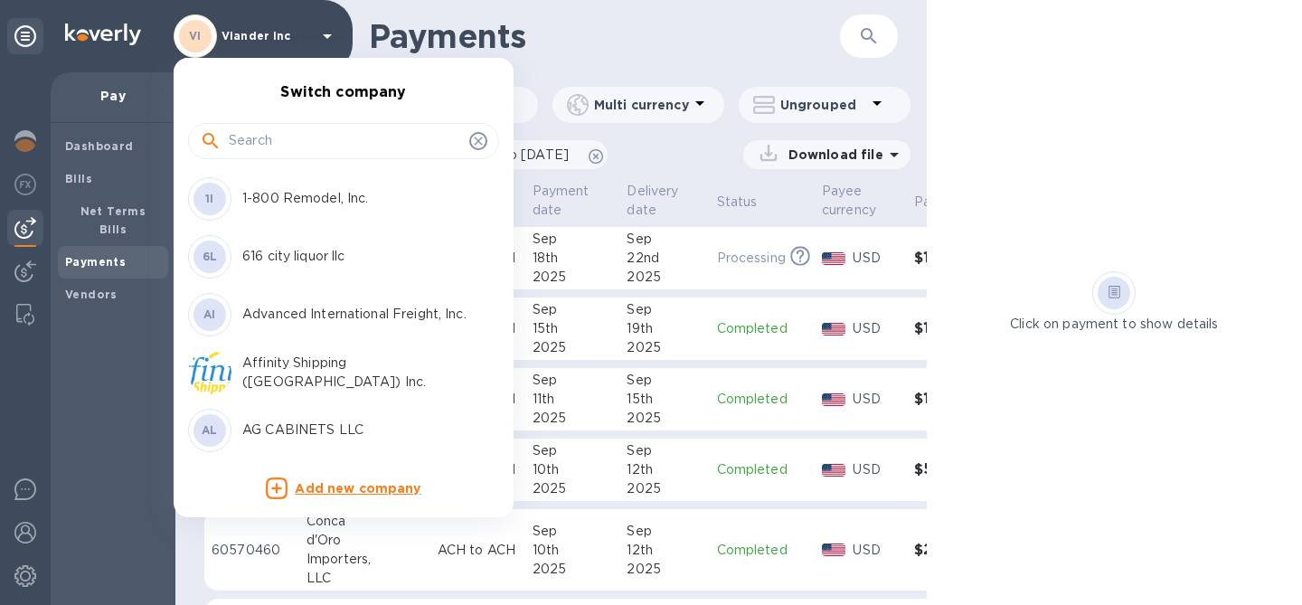
click at [288, 149] on input "text" at bounding box center [345, 140] width 233 height 27
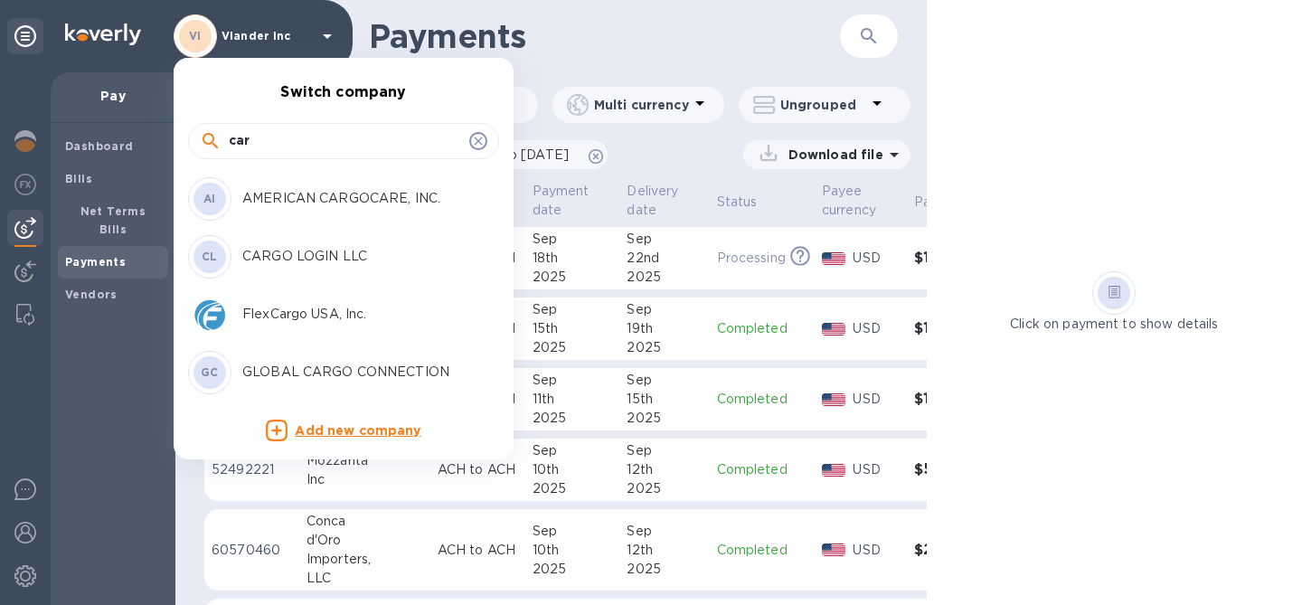
type input "car"
click at [299, 238] on div "CL CARGO LOGIN LLC" at bounding box center [329, 256] width 282 height 43
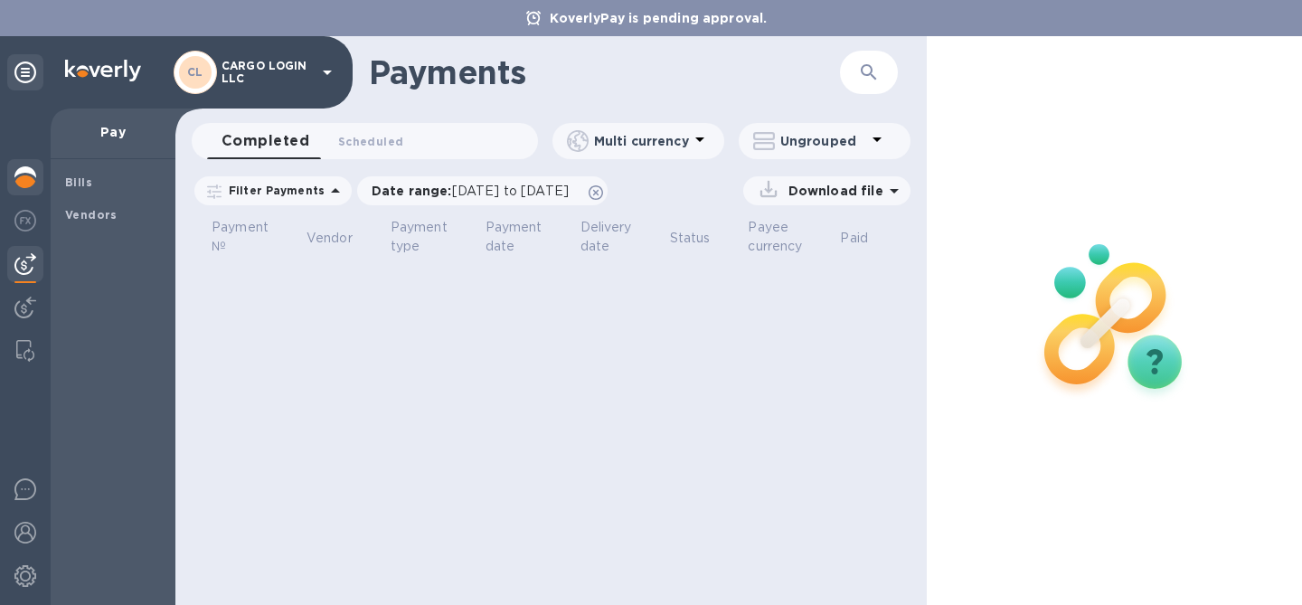
click at [25, 185] on img at bounding box center [25, 177] width 22 height 22
